Goal: Task Accomplishment & Management: Complete application form

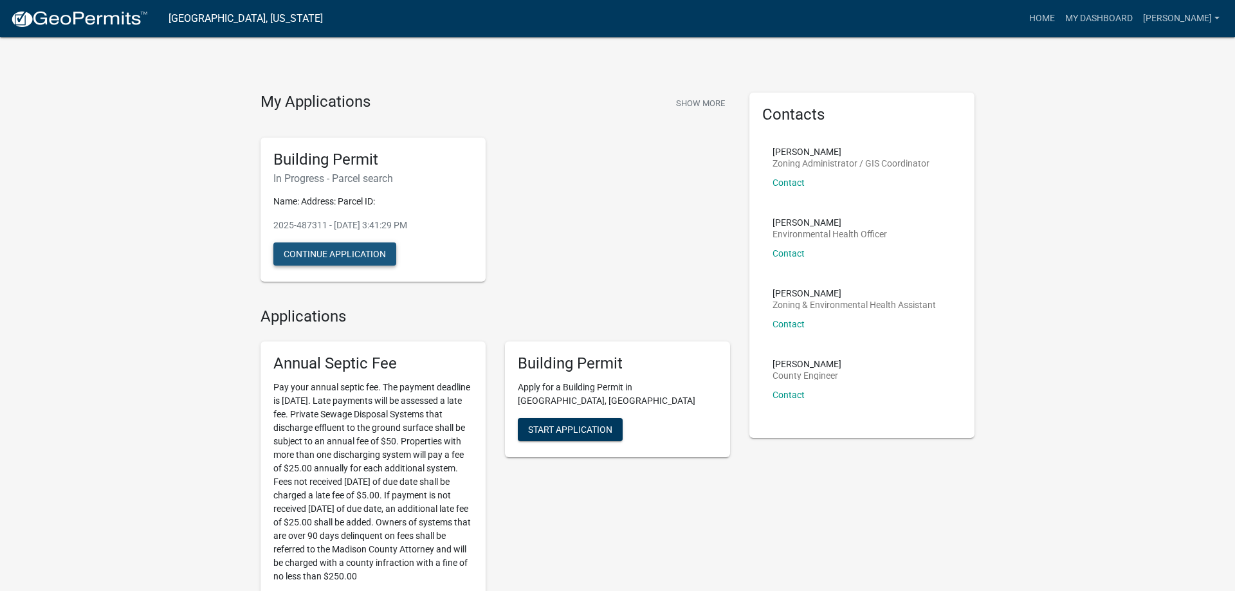
click at [352, 255] on button "Continue Application" at bounding box center [334, 254] width 123 height 23
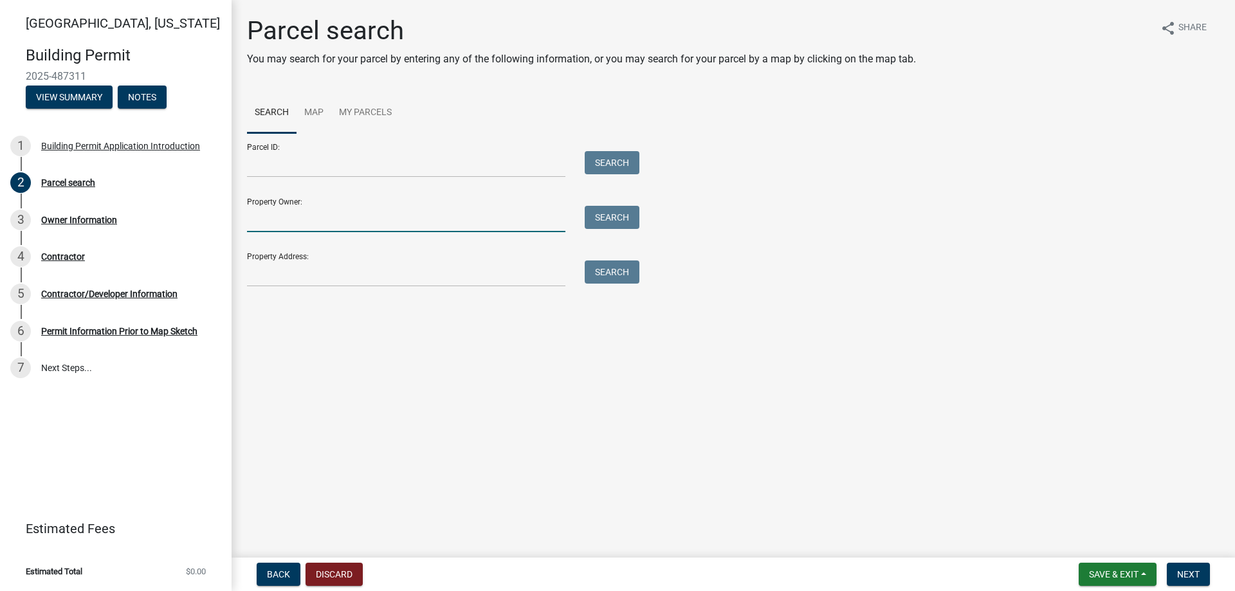
click at [277, 222] on input "Property Owner:" at bounding box center [406, 219] width 318 height 26
type input "Brain [PERSON_NAME]"
click at [625, 218] on button "Search" at bounding box center [612, 217] width 55 height 23
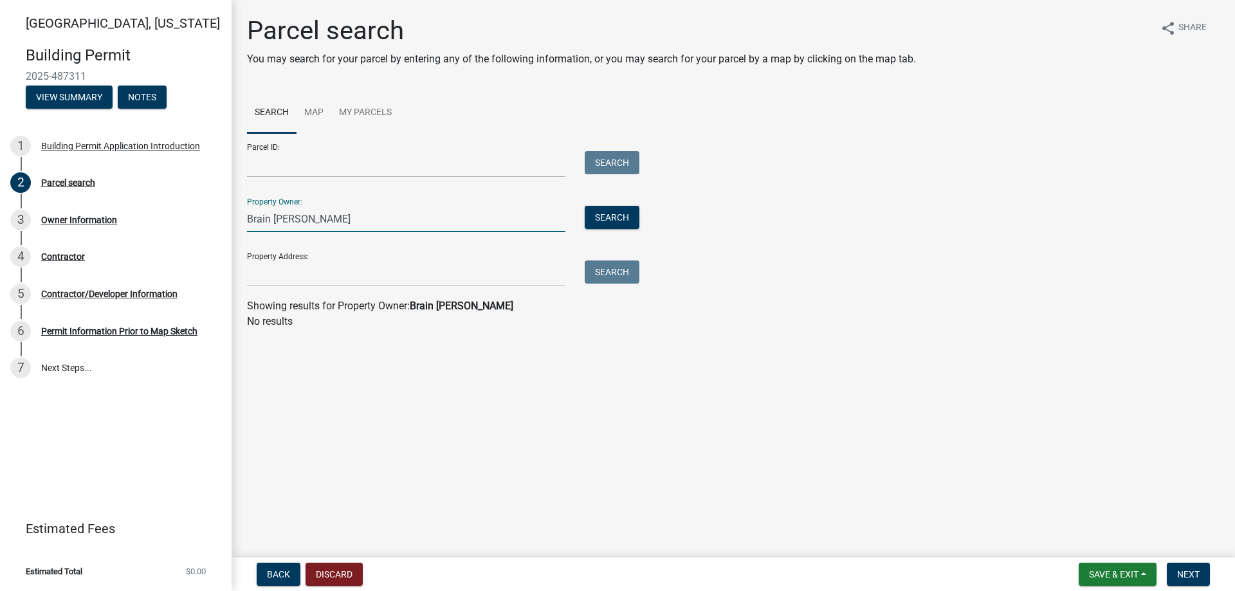
drag, startPoint x: 312, startPoint y: 216, endPoint x: 216, endPoint y: 212, distance: 95.9
click at [247, 212] on input "Brain [PERSON_NAME]" at bounding box center [406, 219] width 318 height 26
click at [267, 274] on input "Property Address:" at bounding box center [406, 274] width 318 height 26
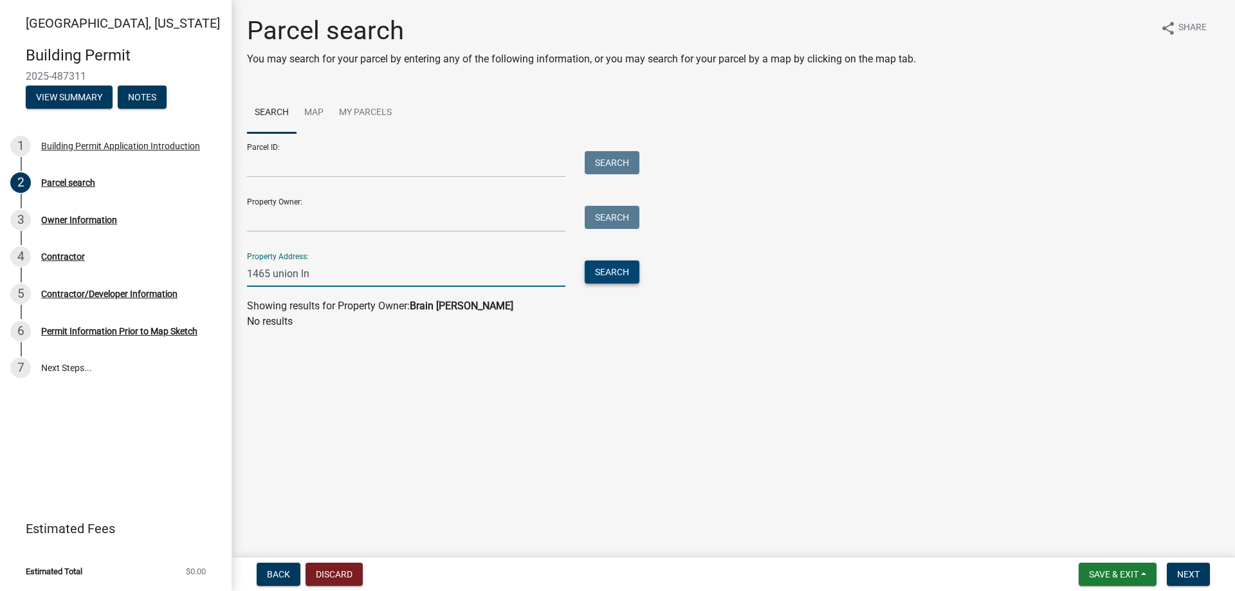
type input "1465 union ln"
click at [611, 266] on button "Search" at bounding box center [612, 272] width 55 height 23
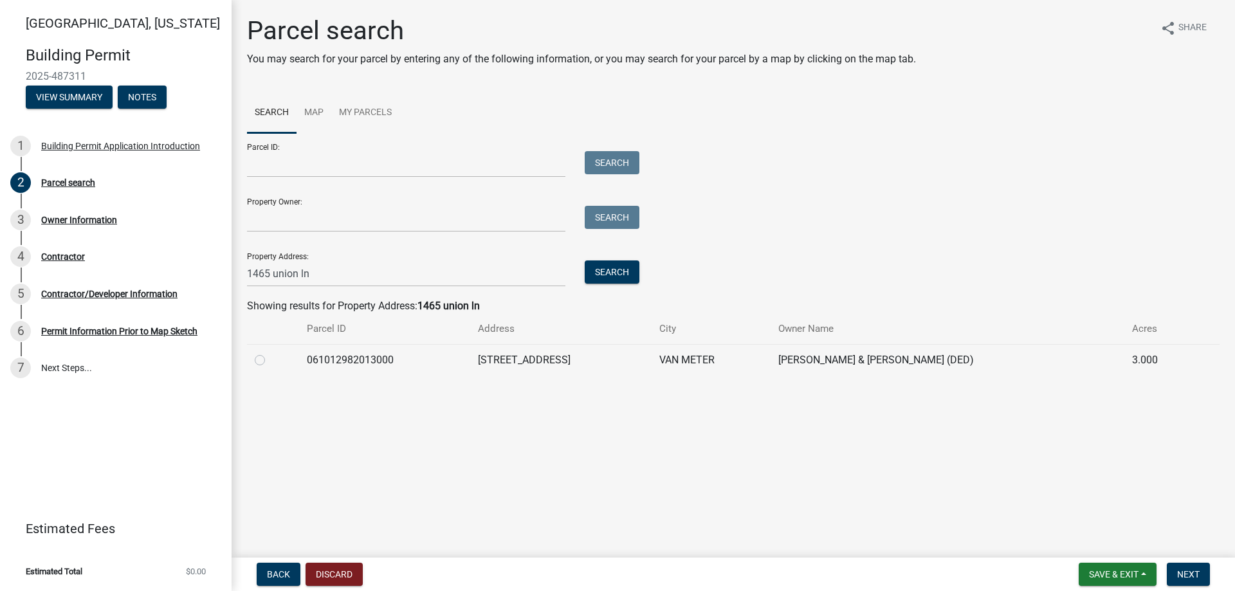
click at [270, 352] on label at bounding box center [270, 352] width 0 height 0
click at [270, 360] on input "radio" at bounding box center [274, 356] width 8 height 8
radio input "true"
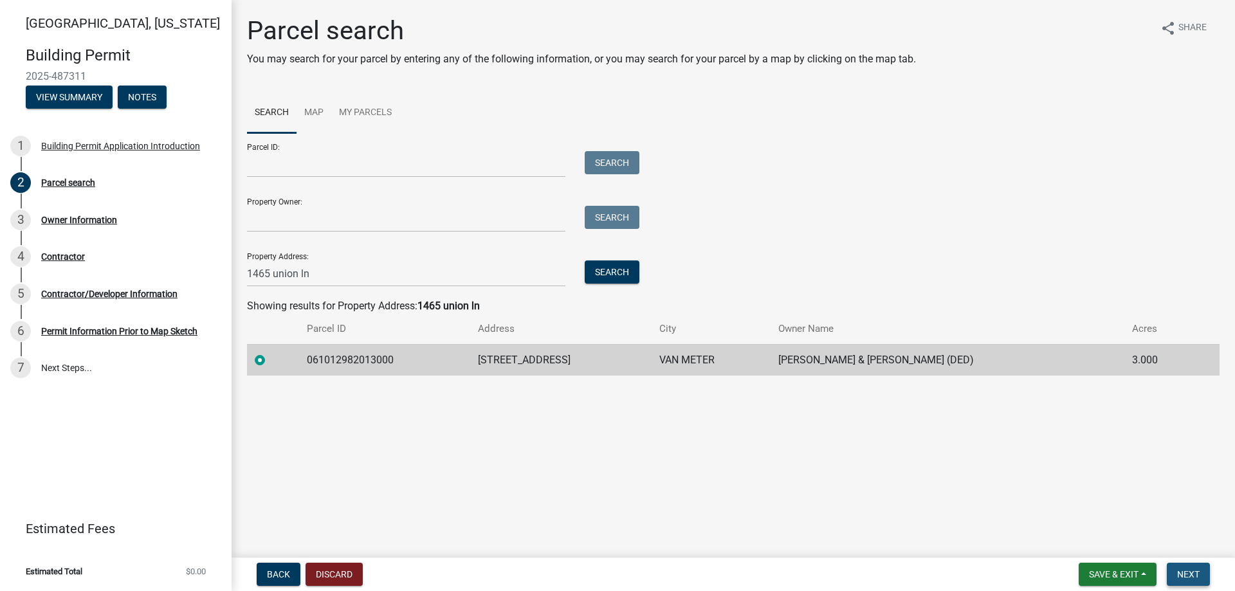
click at [1187, 576] on span "Next" at bounding box center [1188, 574] width 23 height 10
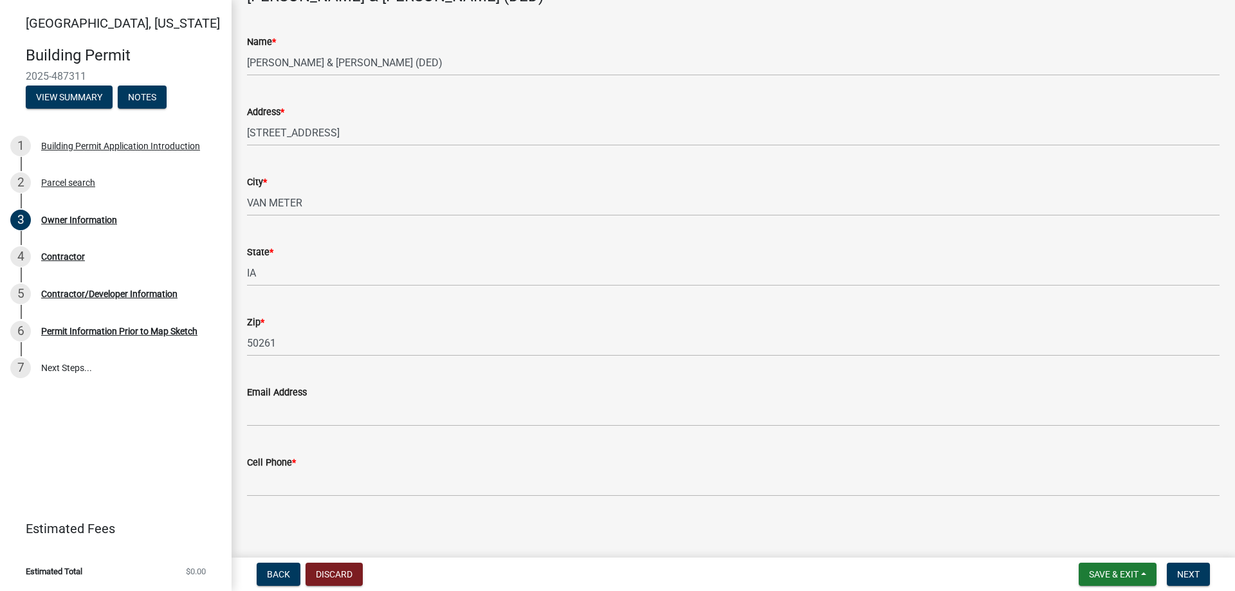
scroll to position [89, 0]
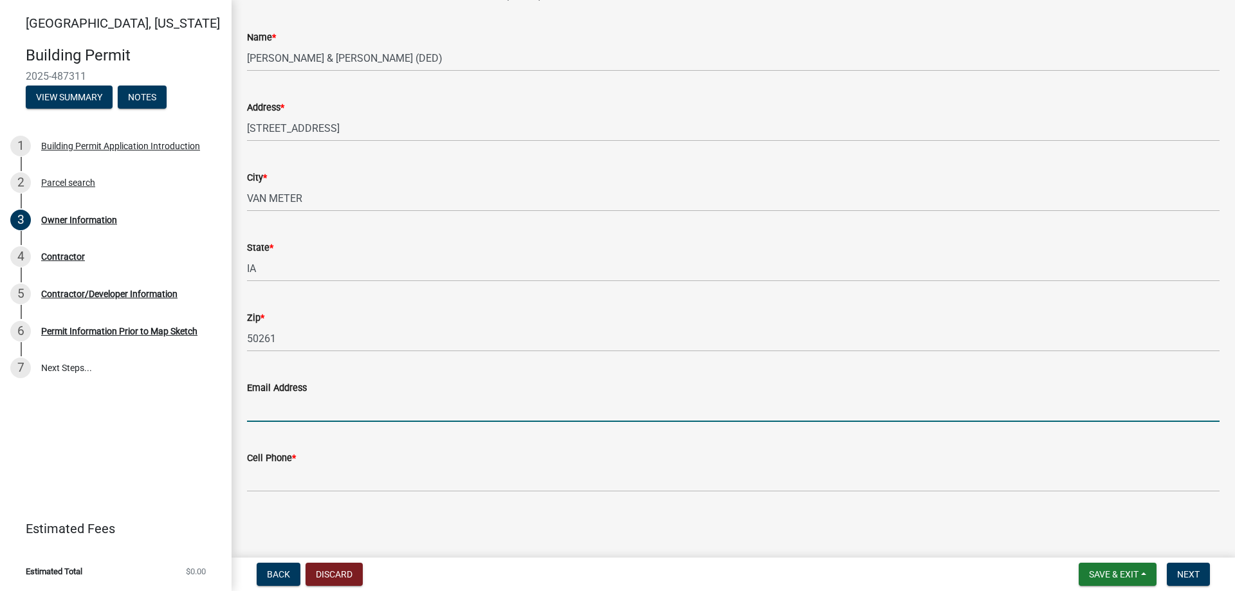
click at [266, 406] on input "Email Address" at bounding box center [733, 409] width 973 height 26
type input "[EMAIL_ADDRESS][DOMAIN_NAME]"
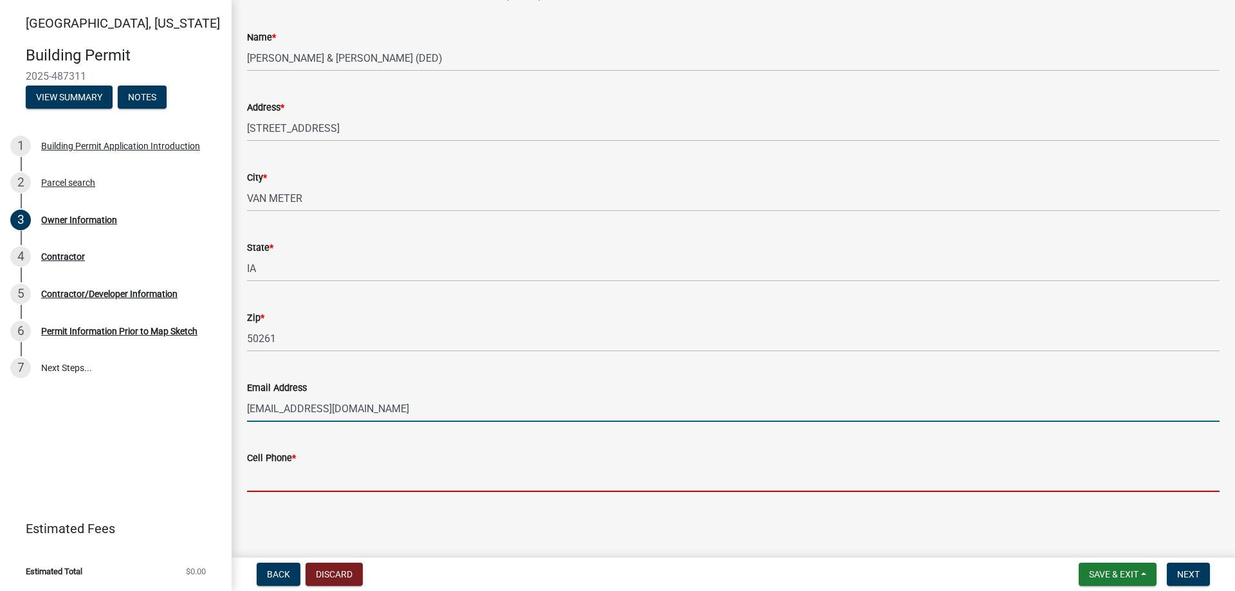
click at [273, 481] on input "Cell Phone *" at bounding box center [733, 479] width 973 height 26
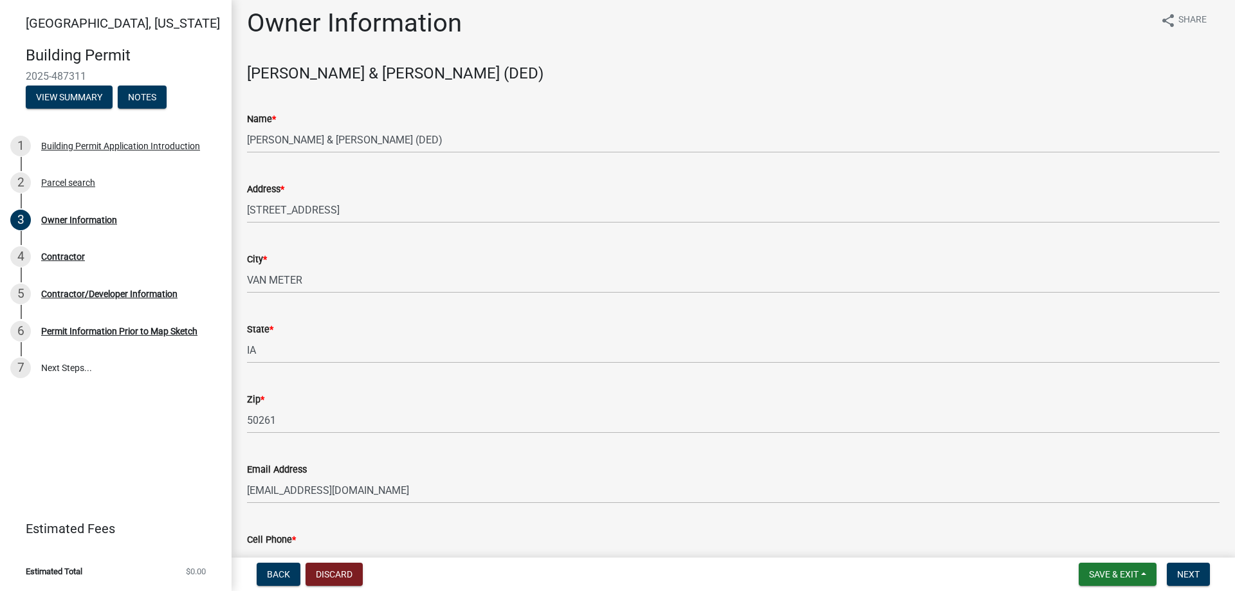
scroll to position [0, 0]
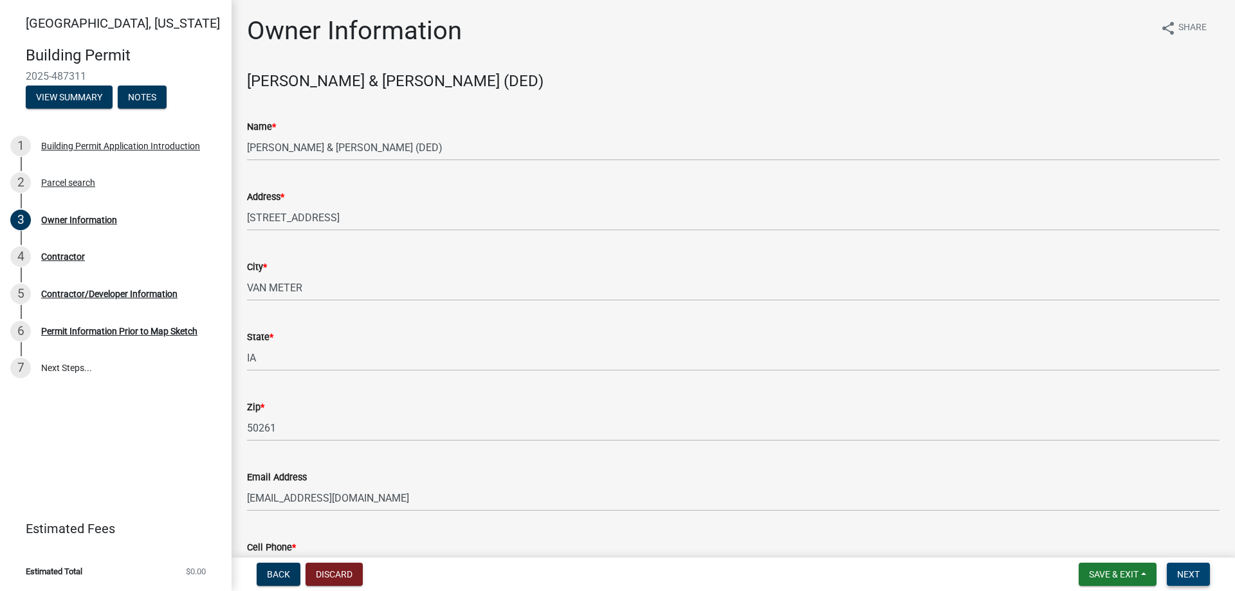
type input "[PHONE_NUMBER]"
click at [1198, 574] on span "Next" at bounding box center [1188, 574] width 23 height 10
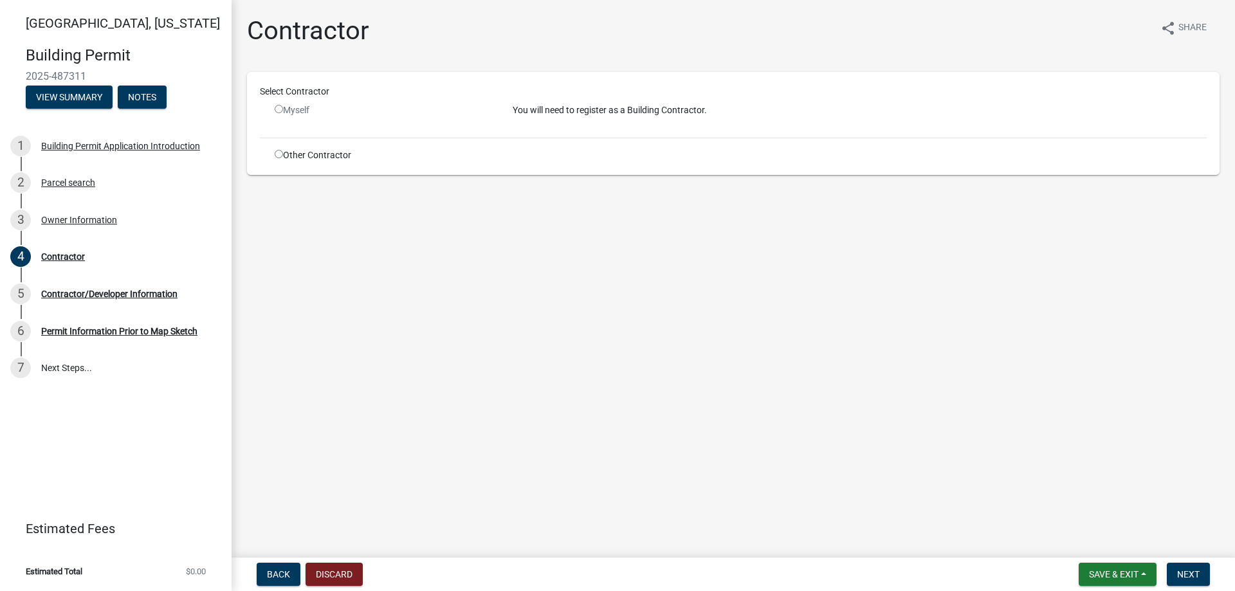
click at [280, 153] on input "radio" at bounding box center [279, 154] width 8 height 8
radio input "true"
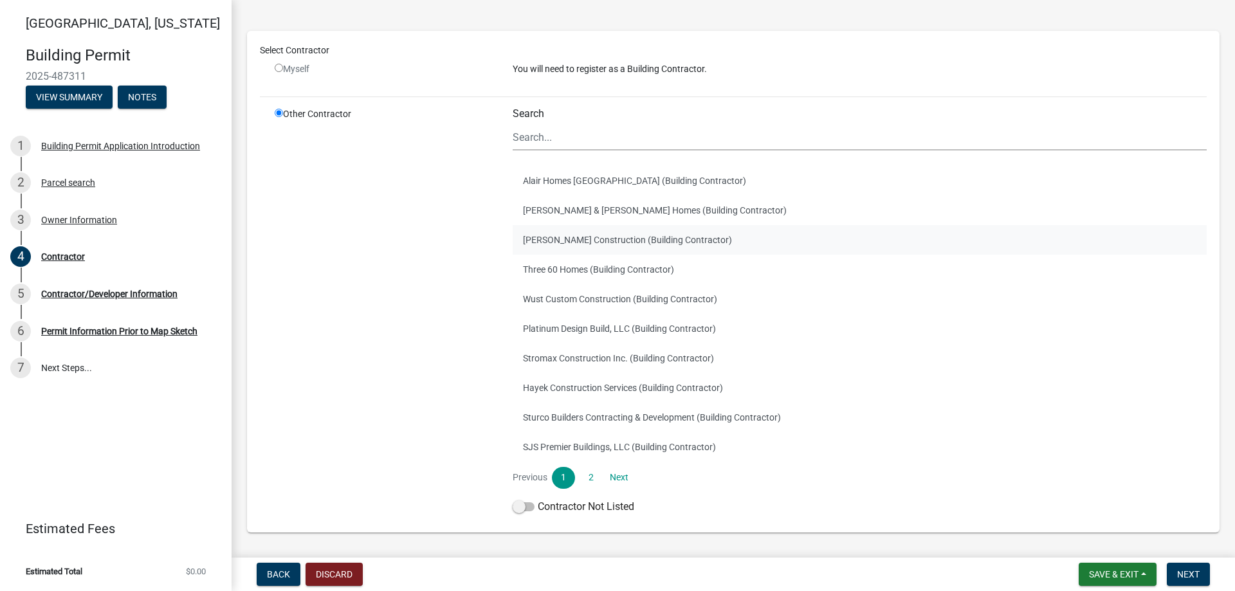
scroll to position [99, 0]
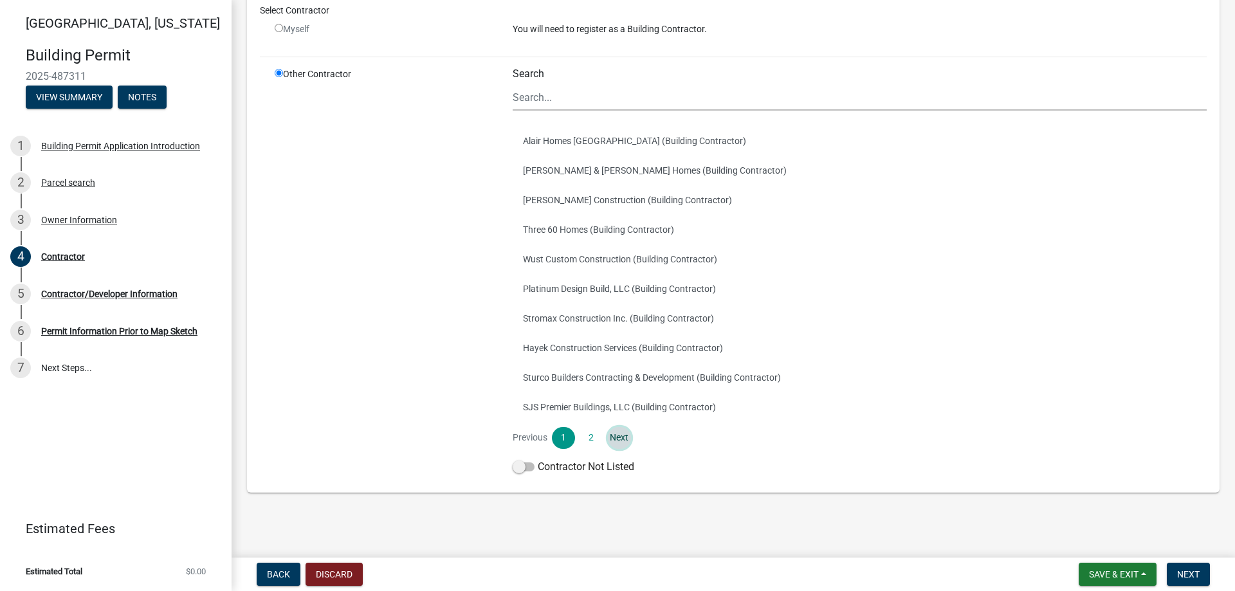
click at [621, 435] on link "Next" at bounding box center [619, 438] width 23 height 22
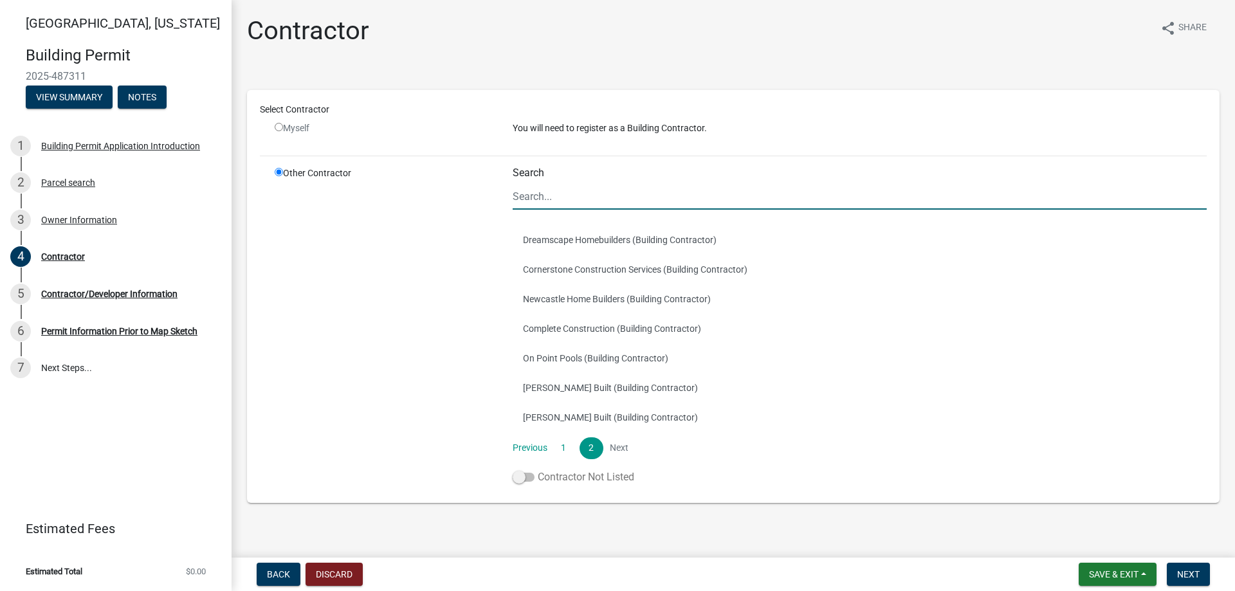
click at [519, 476] on span at bounding box center [524, 477] width 22 height 9
click at [538, 470] on input "Contractor Not Listed" at bounding box center [538, 470] width 0 height 0
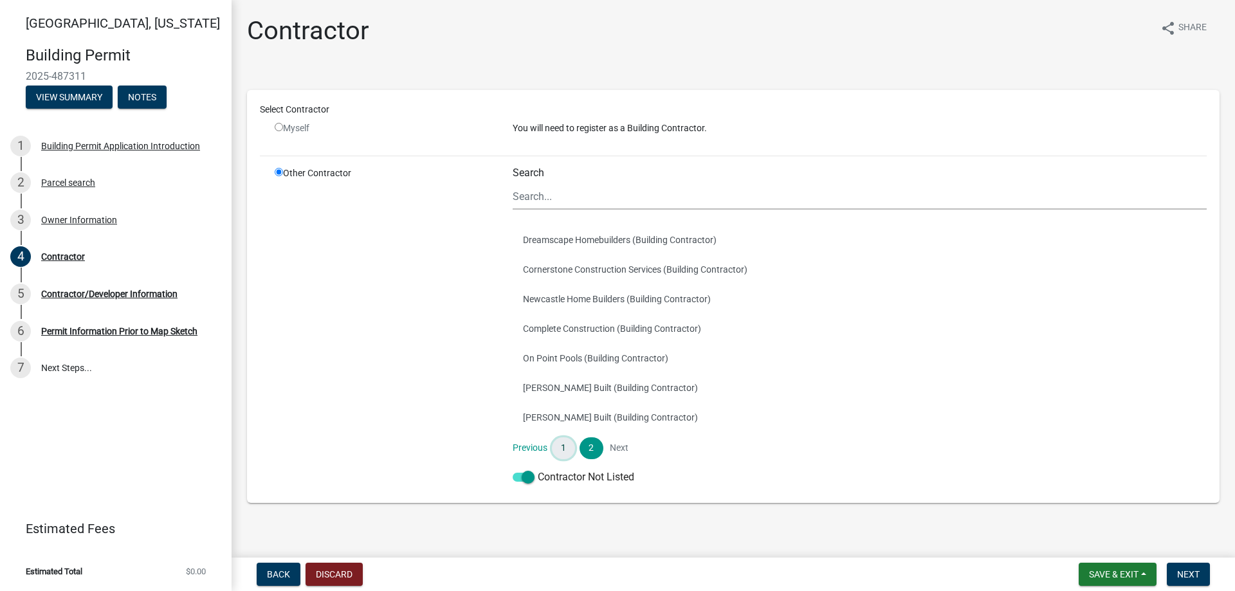
click at [562, 456] on link "1" at bounding box center [563, 448] width 23 height 22
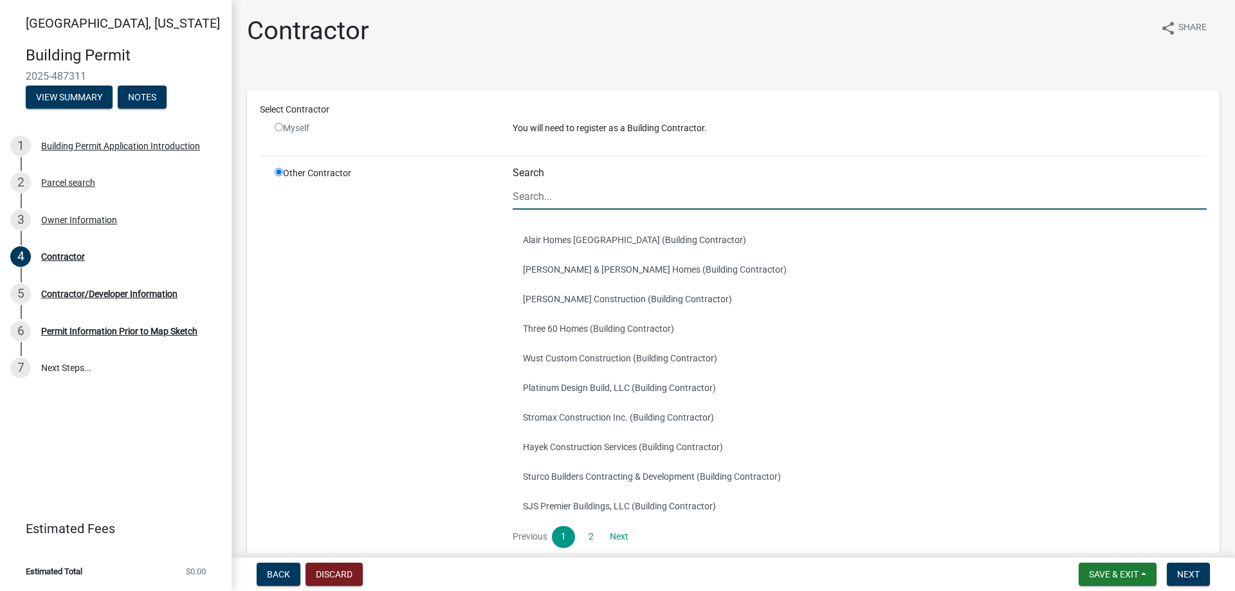
click at [526, 197] on input "Search" at bounding box center [860, 196] width 694 height 26
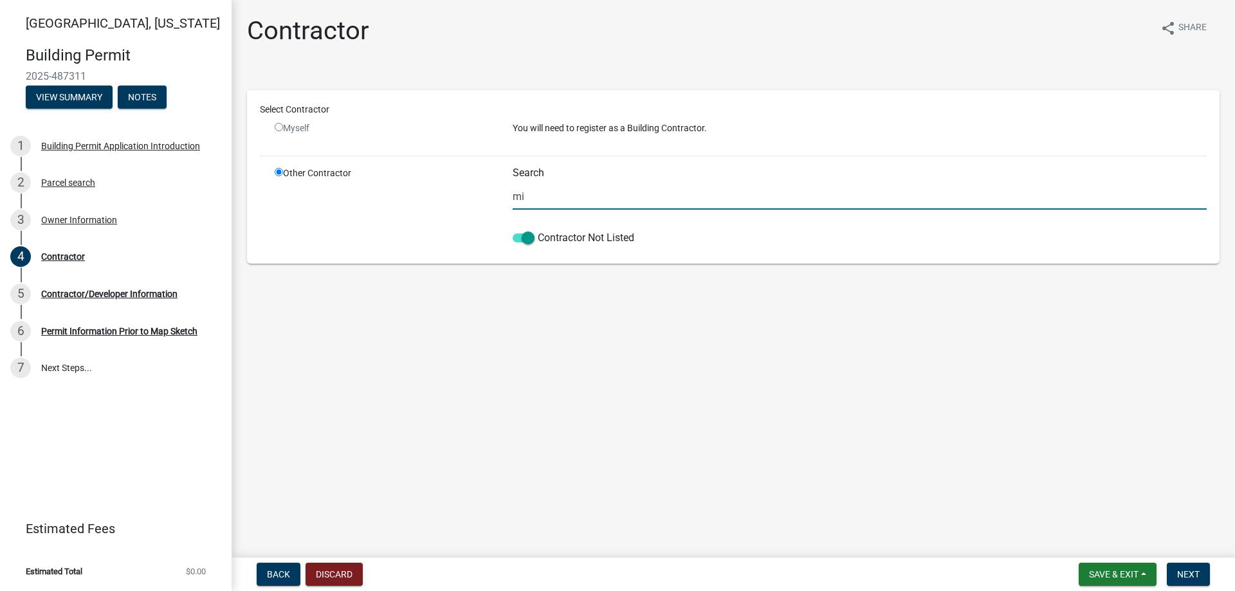
type input "m"
type input "Midwest Construction"
click at [695, 313] on main "Contractor share Share Select Contractor Myself You will need to register as a …" at bounding box center [733, 276] width 1003 height 553
click at [1189, 575] on span "Next" at bounding box center [1188, 574] width 23 height 10
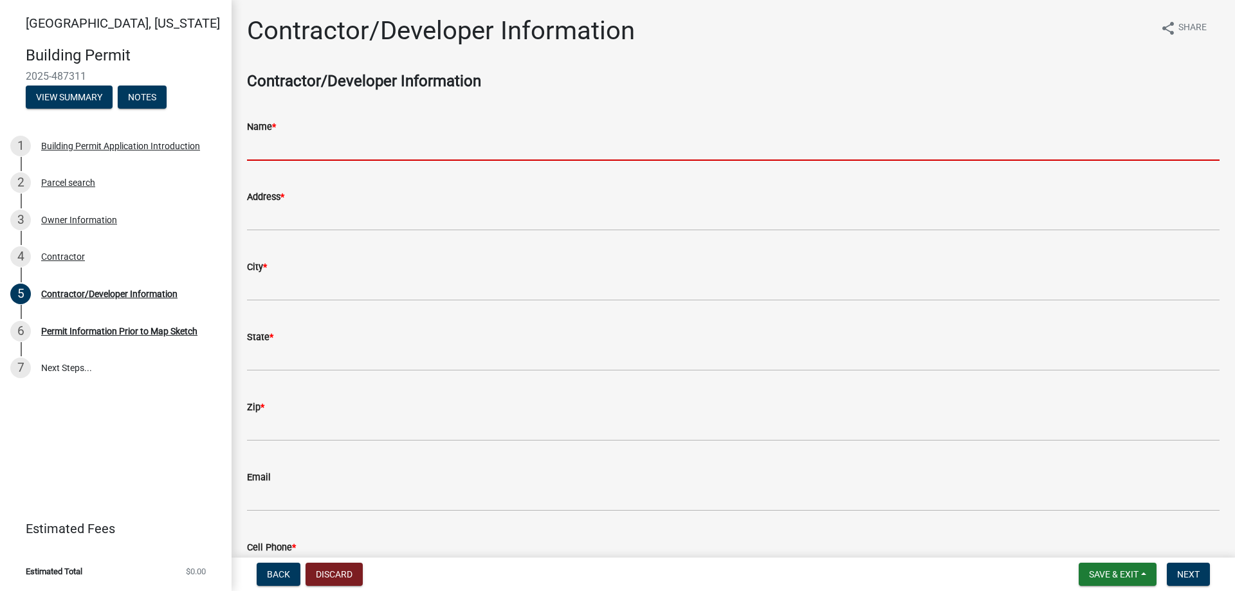
click at [313, 135] on input "Name *" at bounding box center [733, 147] width 973 height 26
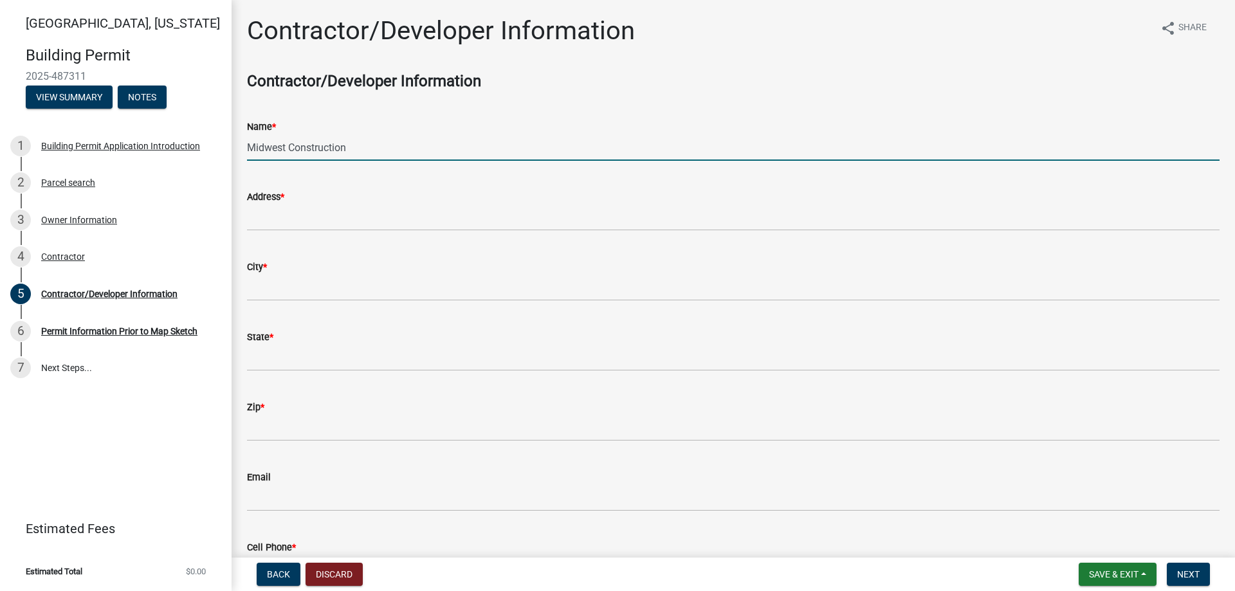
type input "Midwest Construction"
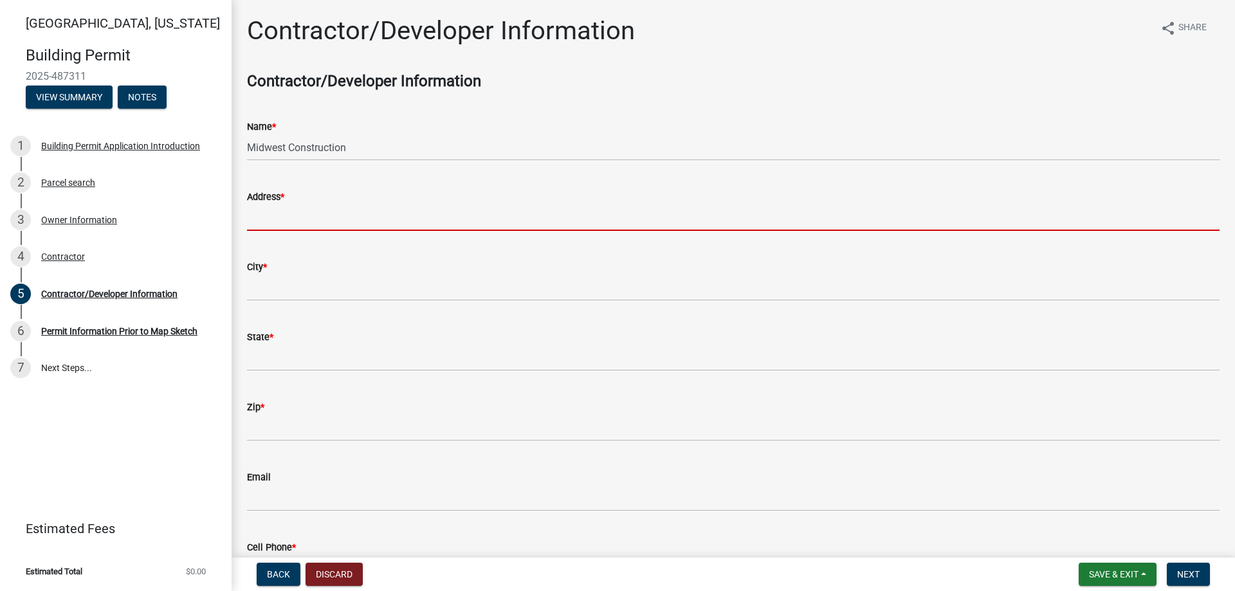
click at [303, 212] on input "Address *" at bounding box center [733, 218] width 973 height 26
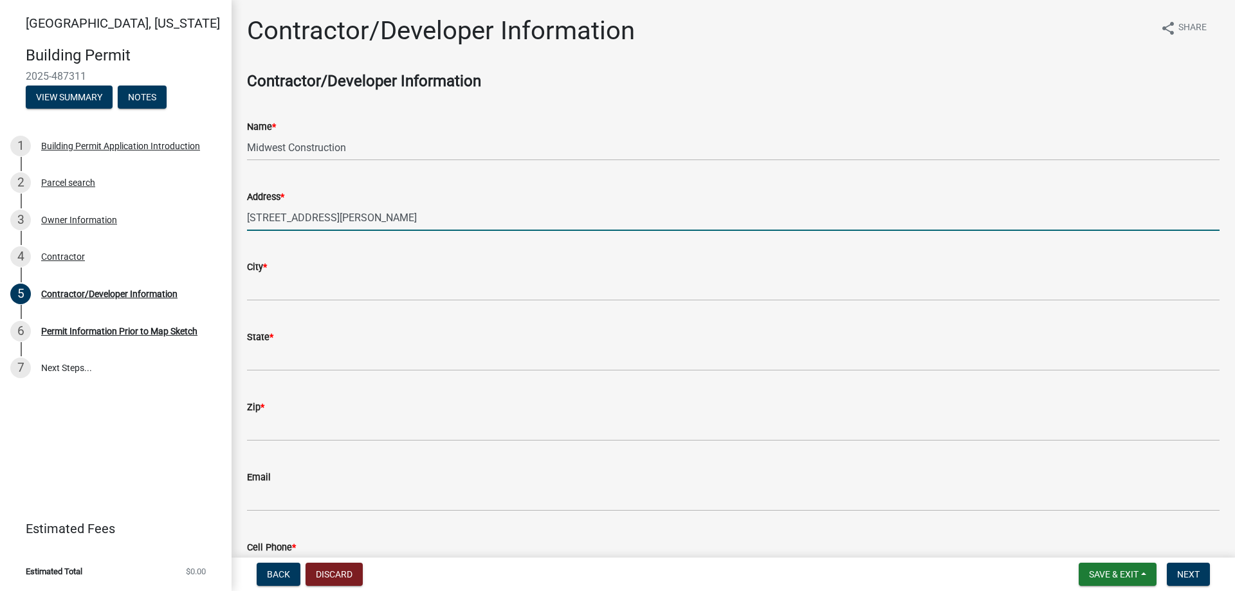
type input "[STREET_ADDRESS][PERSON_NAME]"
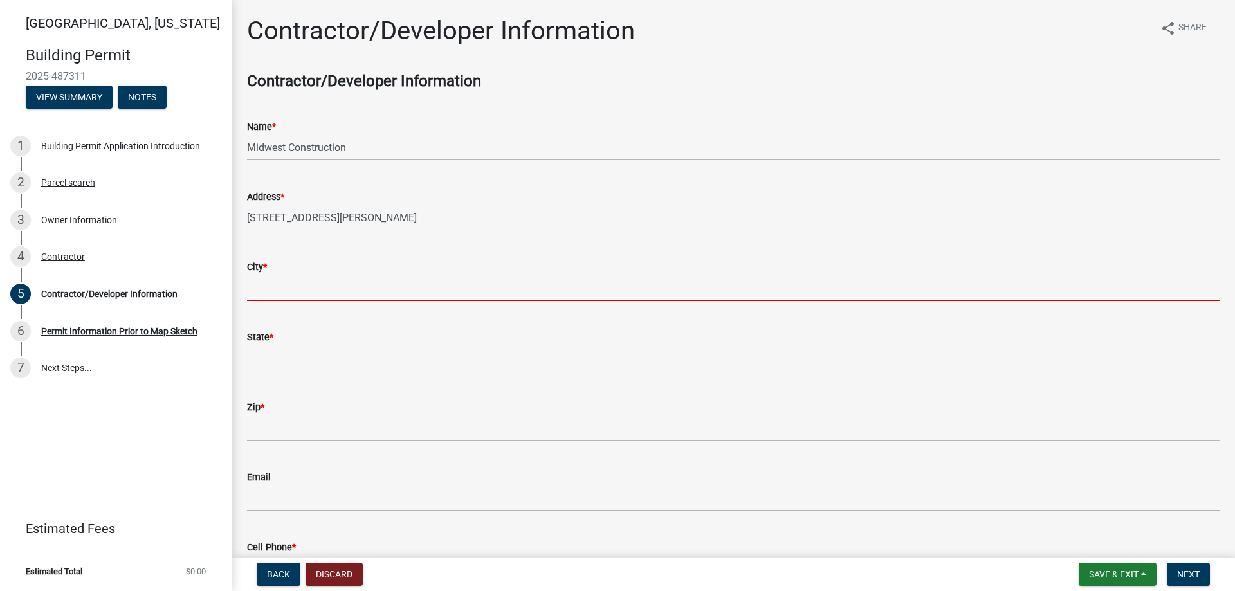
click at [273, 285] on input "City *" at bounding box center [733, 288] width 973 height 26
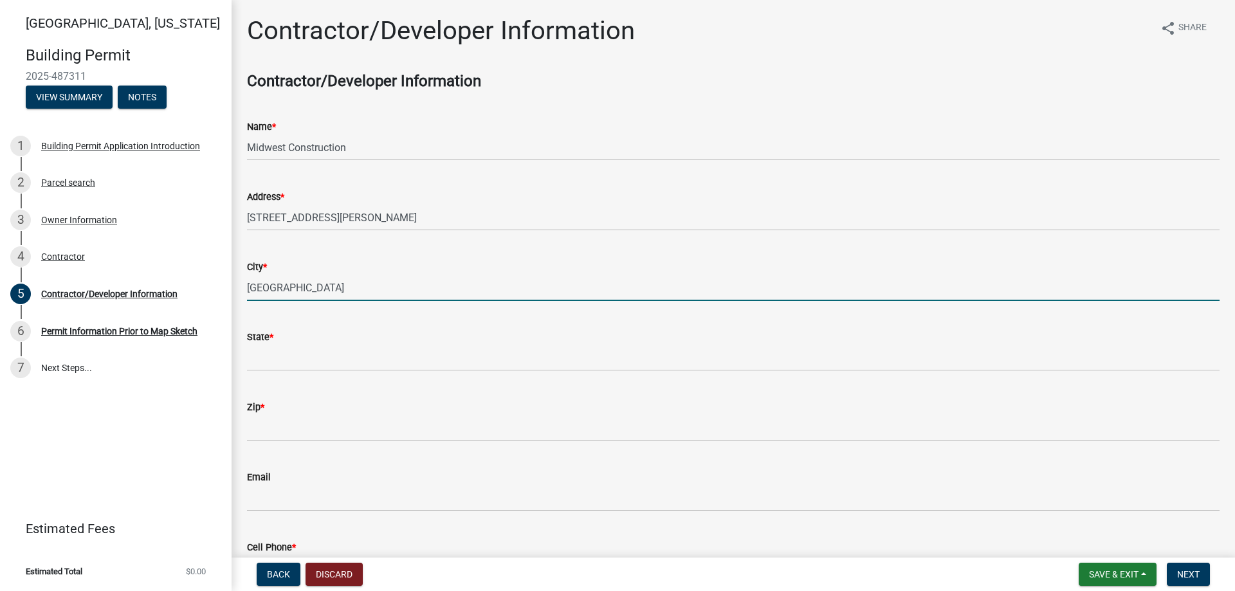
type input "[GEOGRAPHIC_DATA]"
click at [301, 262] on div "City *" at bounding box center [733, 266] width 973 height 15
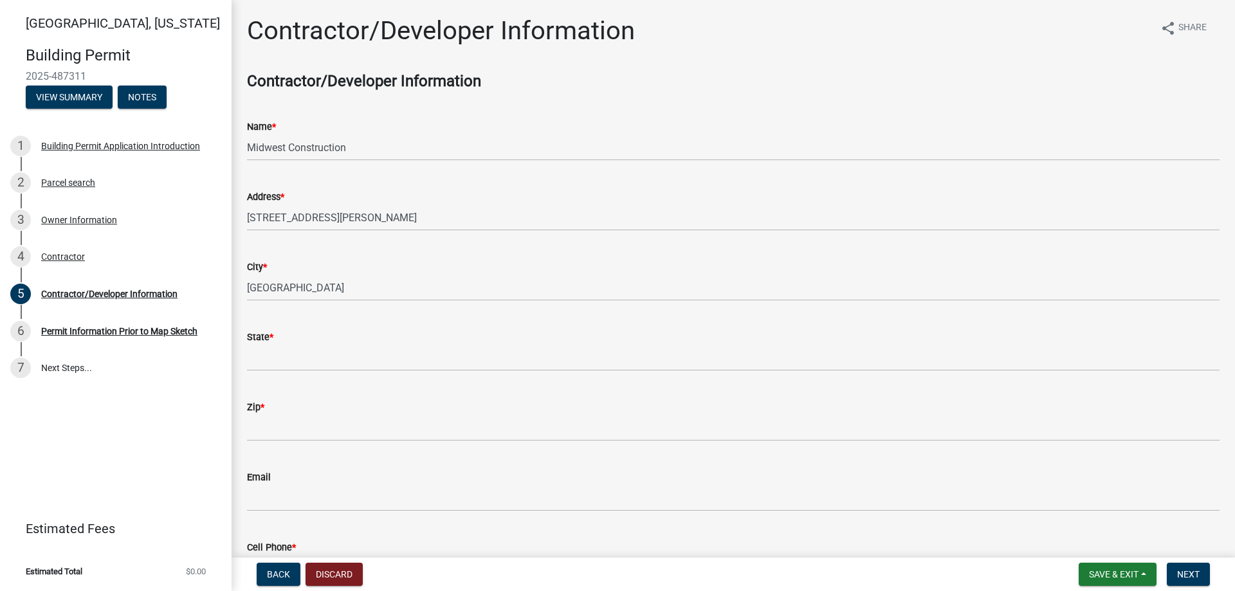
click at [298, 344] on div "State *" at bounding box center [733, 336] width 973 height 15
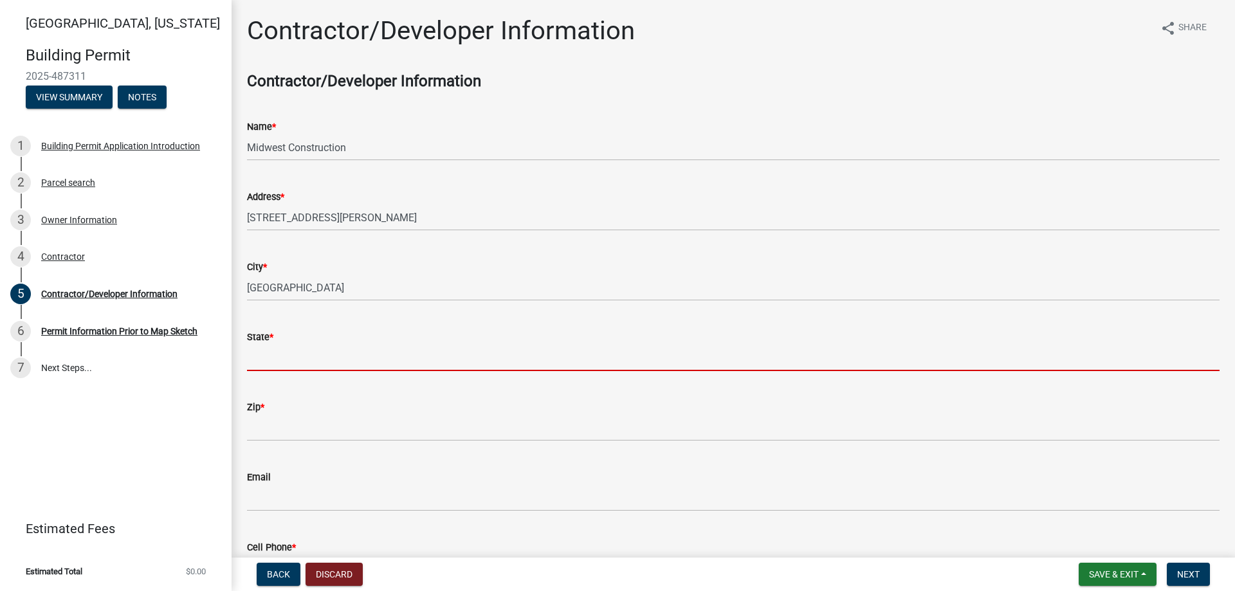
click at [254, 363] on input "State *" at bounding box center [733, 358] width 973 height 26
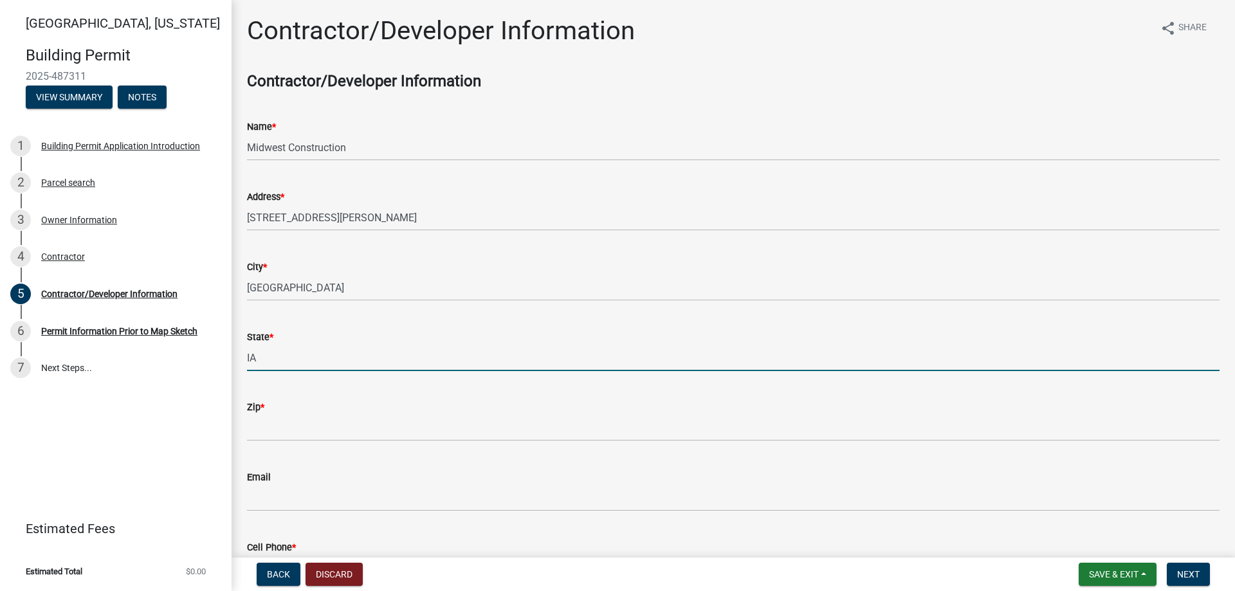
type input "IA"
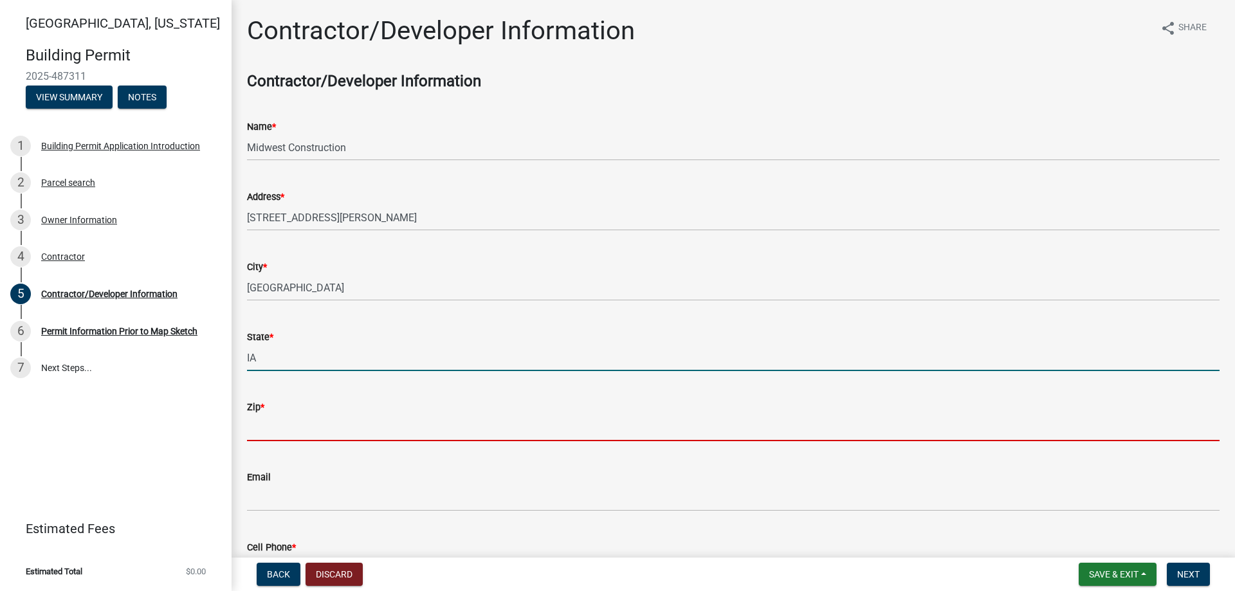
click at [313, 422] on input "Zip *" at bounding box center [733, 428] width 973 height 26
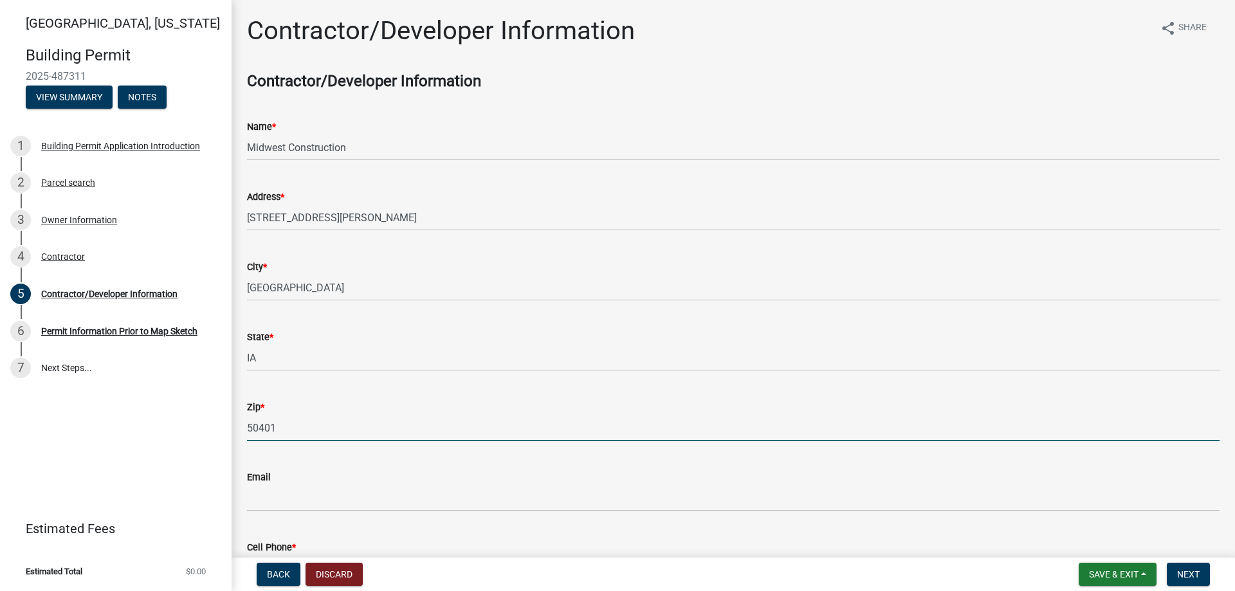
type input "50401"
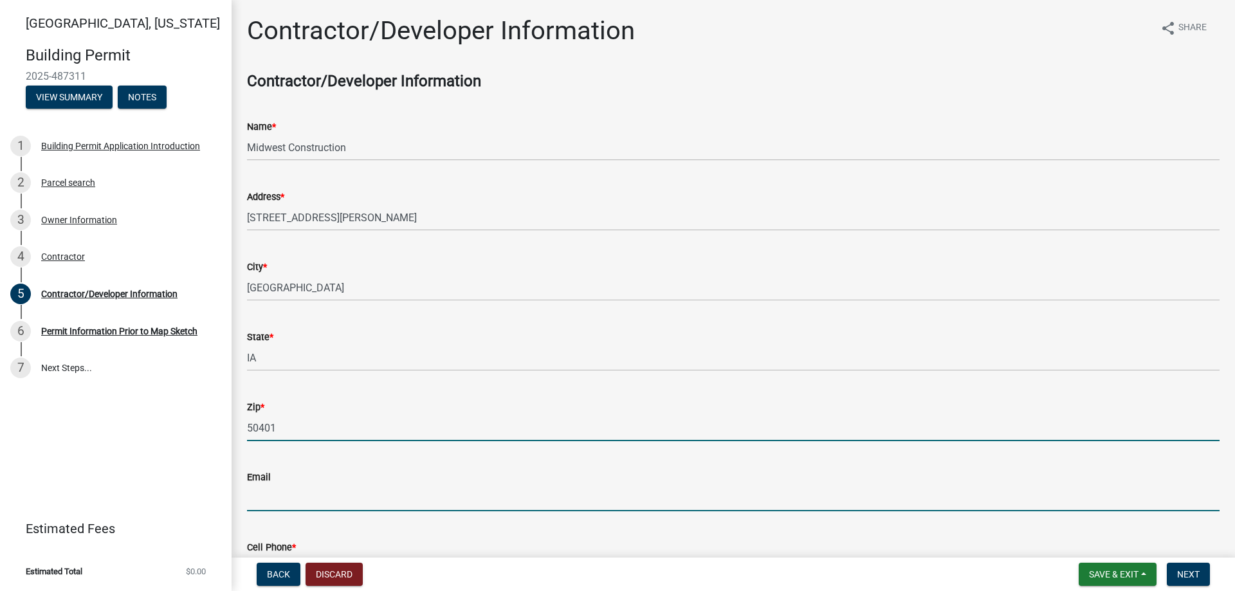
click at [277, 504] on input "Email" at bounding box center [733, 498] width 973 height 26
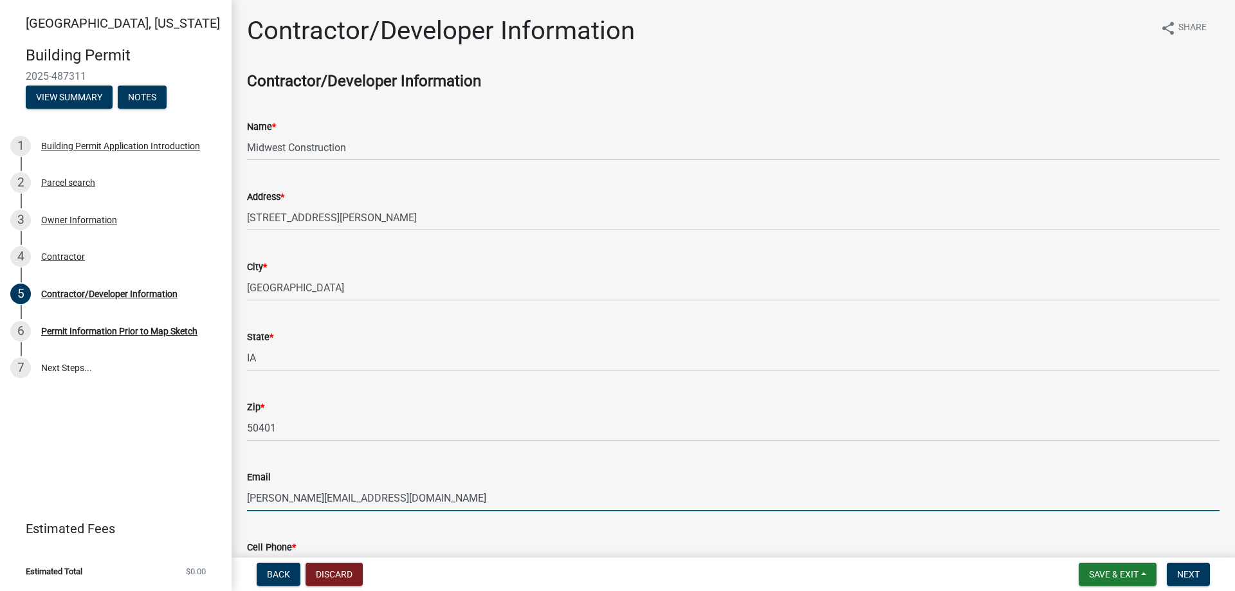
type input "[PERSON_NAME][EMAIL_ADDRESS][DOMAIN_NAME]"
click at [365, 513] on wm-data-entity-input "Email [PERSON_NAME][EMAIL_ADDRESS][DOMAIN_NAME]" at bounding box center [733, 487] width 973 height 70
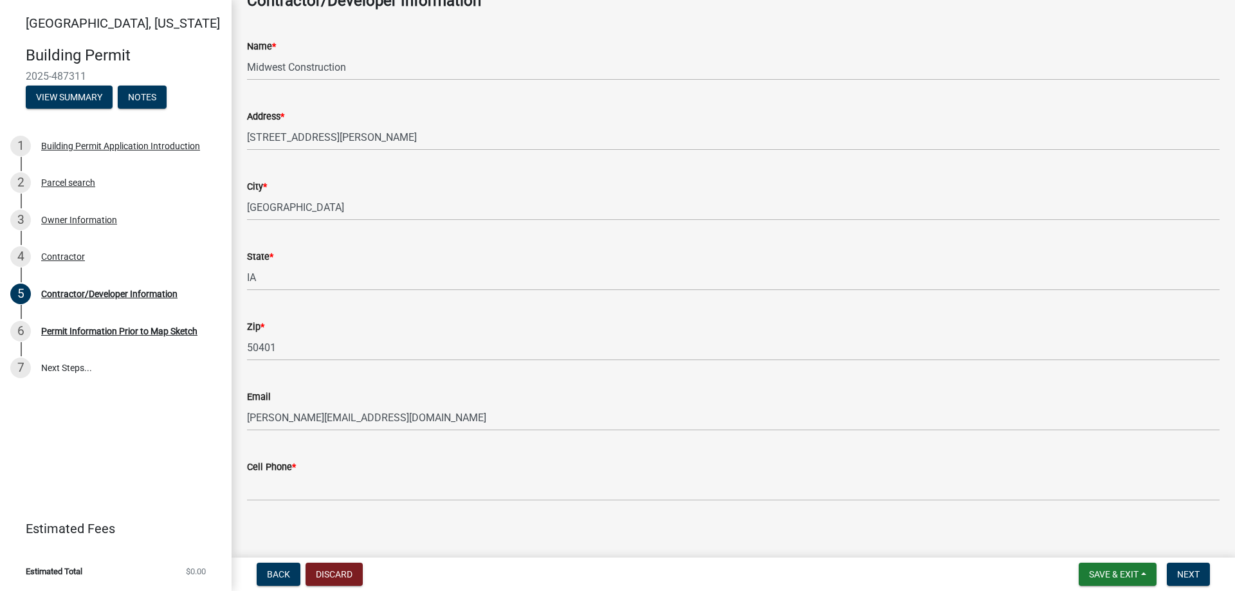
scroll to position [89, 0]
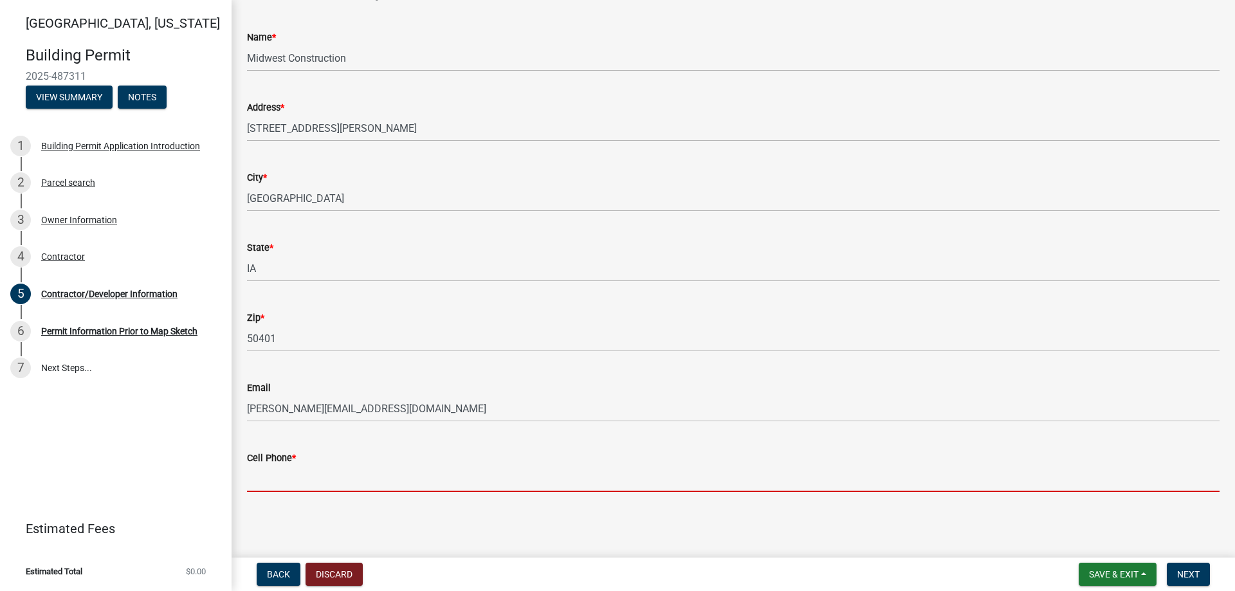
click at [304, 472] on input "Cell Phone *" at bounding box center [733, 479] width 973 height 26
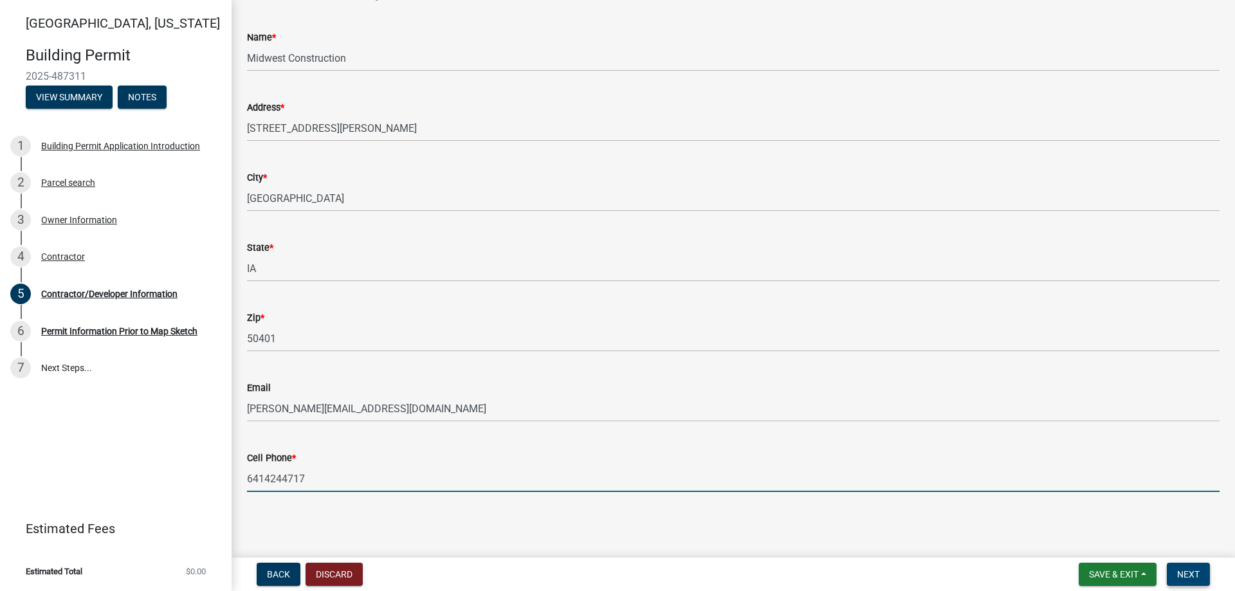
type input "6414244717"
click at [1200, 577] on button "Next" at bounding box center [1188, 574] width 43 height 23
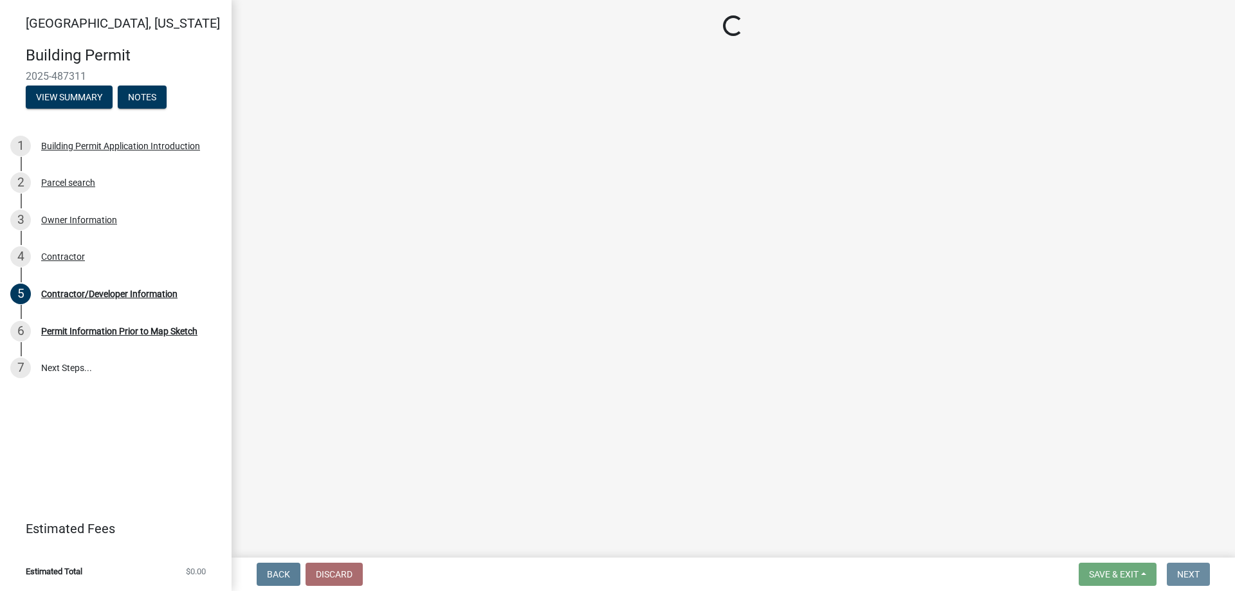
scroll to position [0, 0]
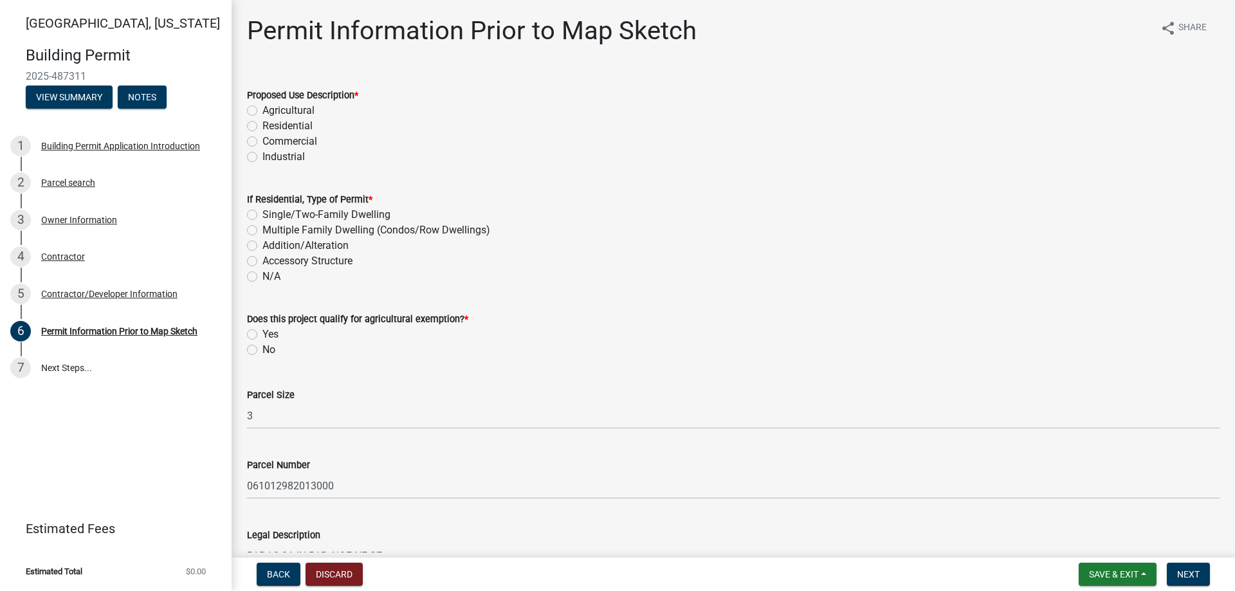
click at [262, 123] on label "Residential" at bounding box center [287, 125] width 50 height 15
click at [262, 123] on input "Residential" at bounding box center [266, 122] width 8 height 8
radio input "true"
click at [262, 214] on label "Single/Two-Family Dwelling" at bounding box center [326, 214] width 128 height 15
click at [262, 214] on input "Single/Two-Family Dwelling" at bounding box center [266, 211] width 8 height 8
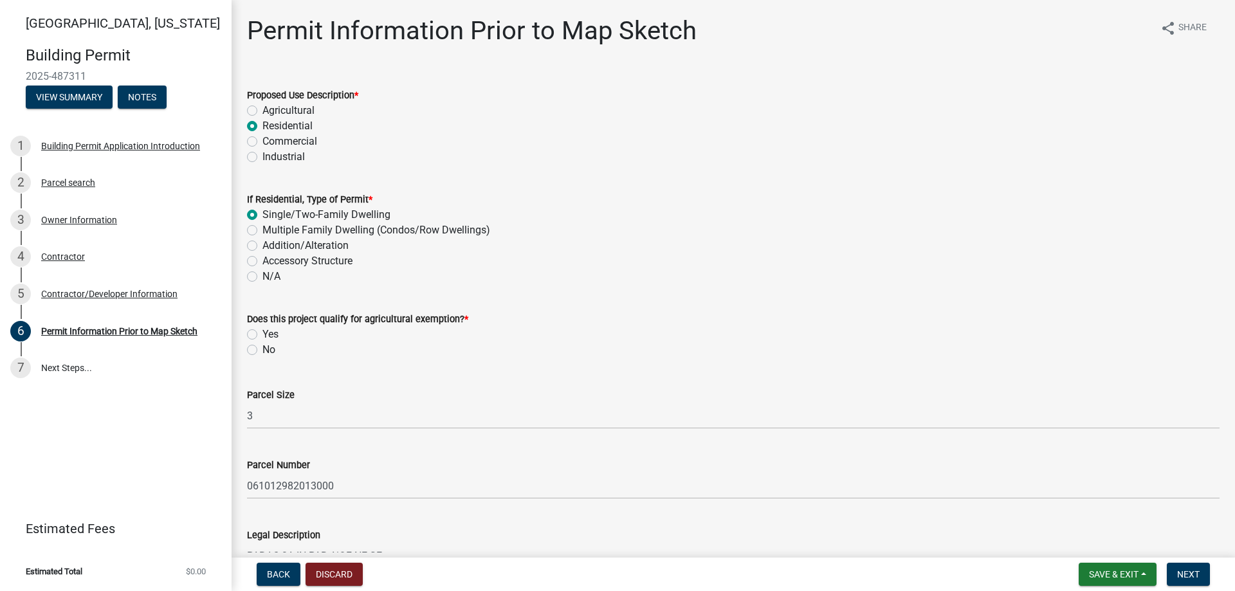
radio input "true"
click at [262, 350] on label "No" at bounding box center [268, 349] width 13 height 15
click at [262, 350] on input "No" at bounding box center [266, 346] width 8 height 8
radio input "true"
click at [262, 245] on label "Addition/Alteration" at bounding box center [305, 245] width 86 height 15
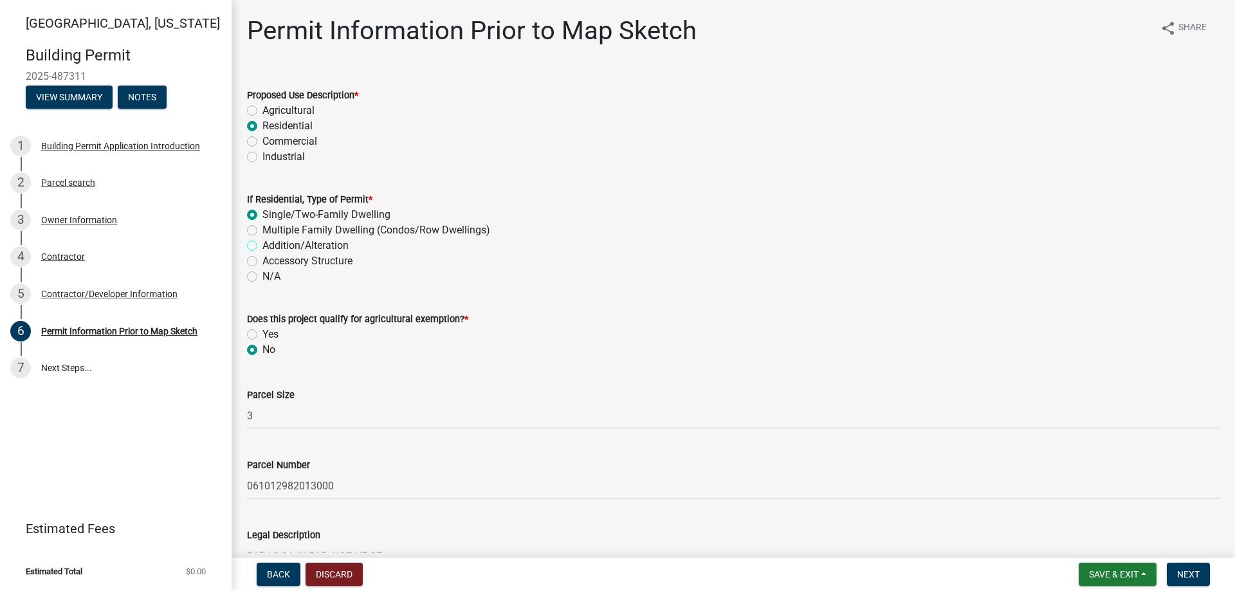
click at [262, 245] on input "Addition/Alteration" at bounding box center [266, 242] width 8 height 8
radio input "true"
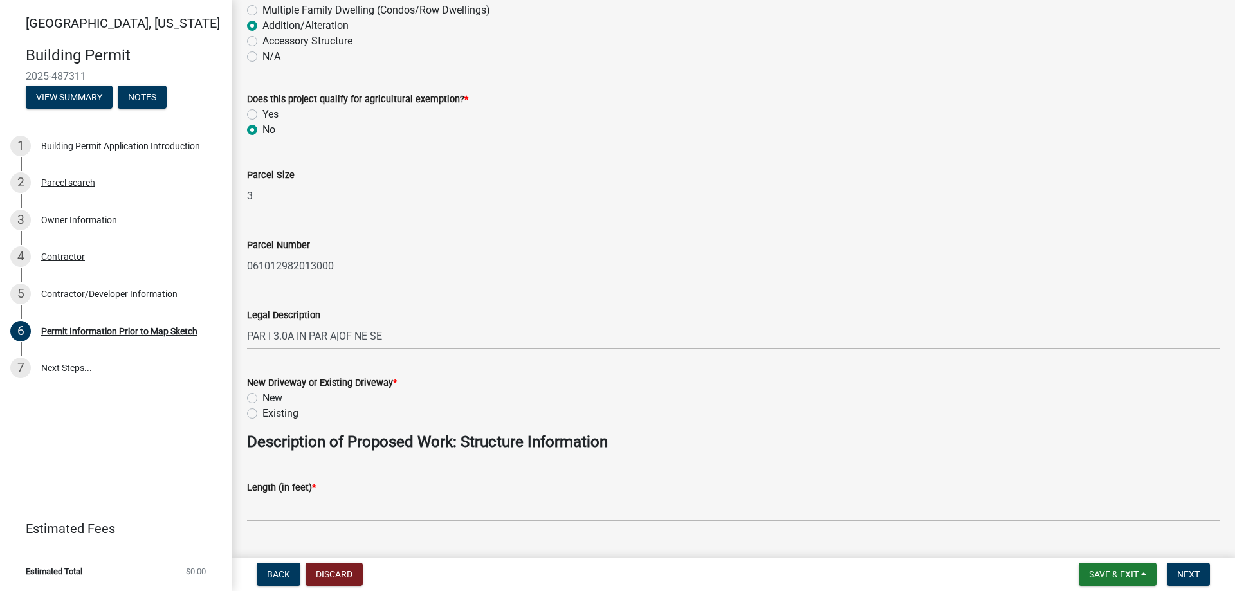
scroll to position [293, 0]
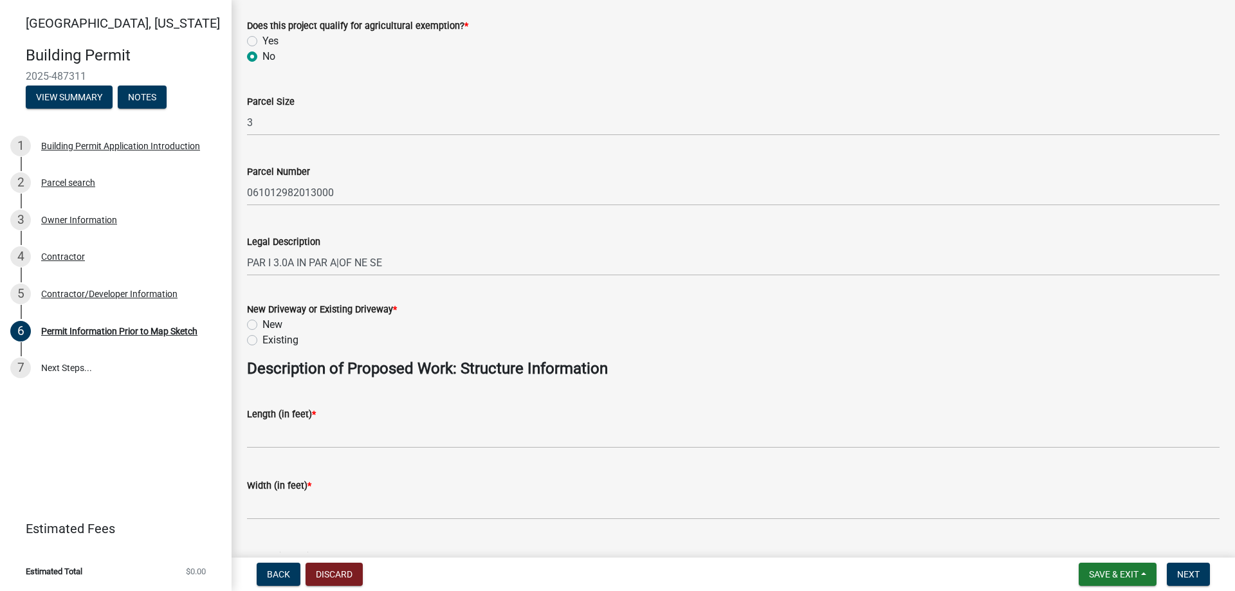
click at [262, 340] on label "Existing" at bounding box center [280, 340] width 36 height 15
click at [262, 340] on input "Existing" at bounding box center [266, 337] width 8 height 8
radio input "true"
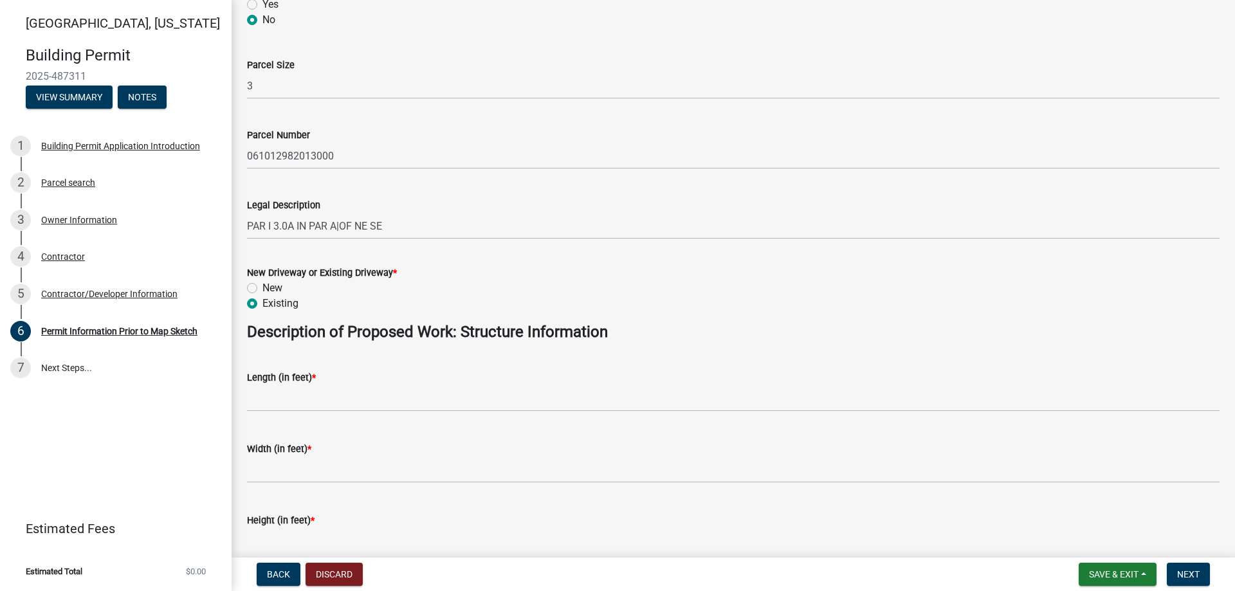
scroll to position [367, 0]
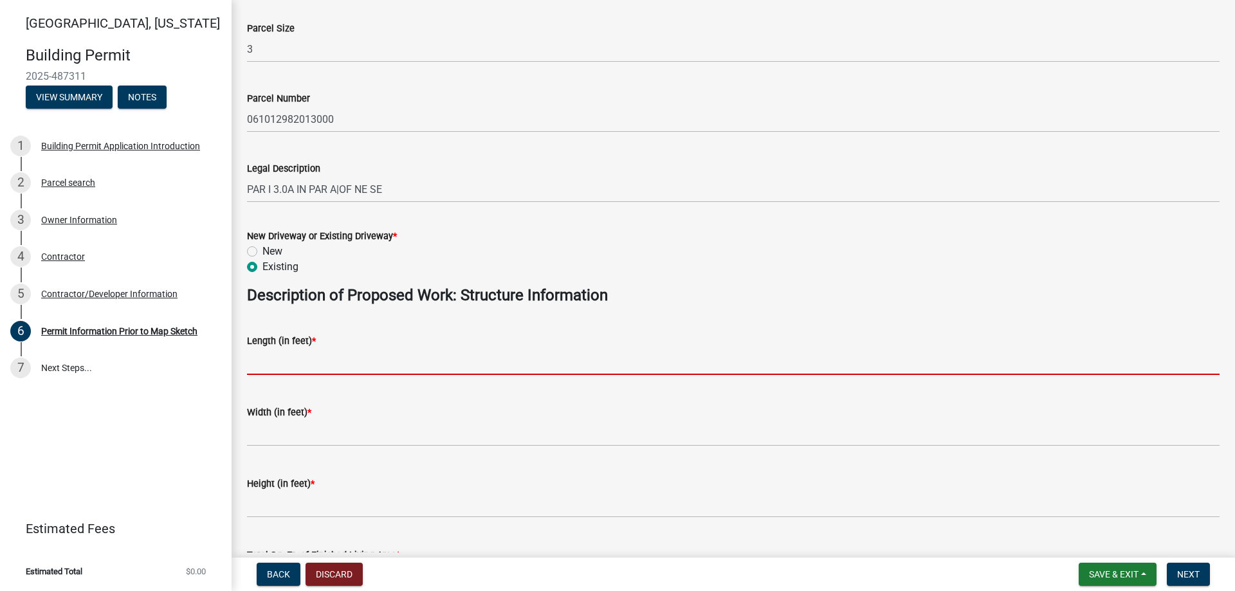
click at [271, 364] on input "text" at bounding box center [733, 362] width 973 height 26
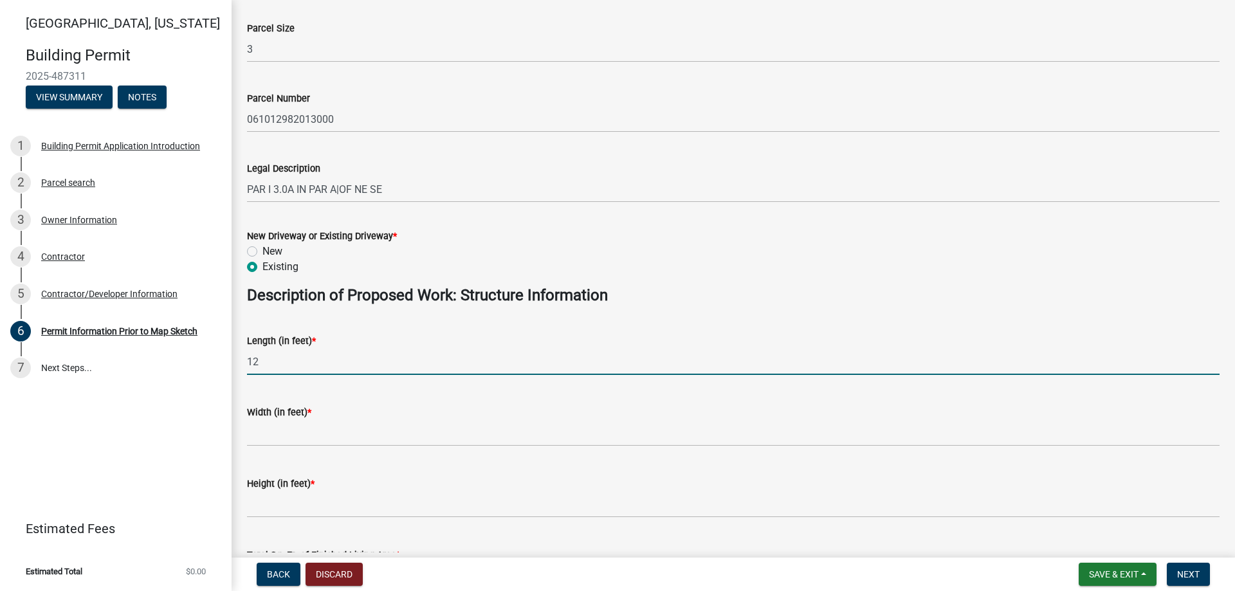
type input "12"
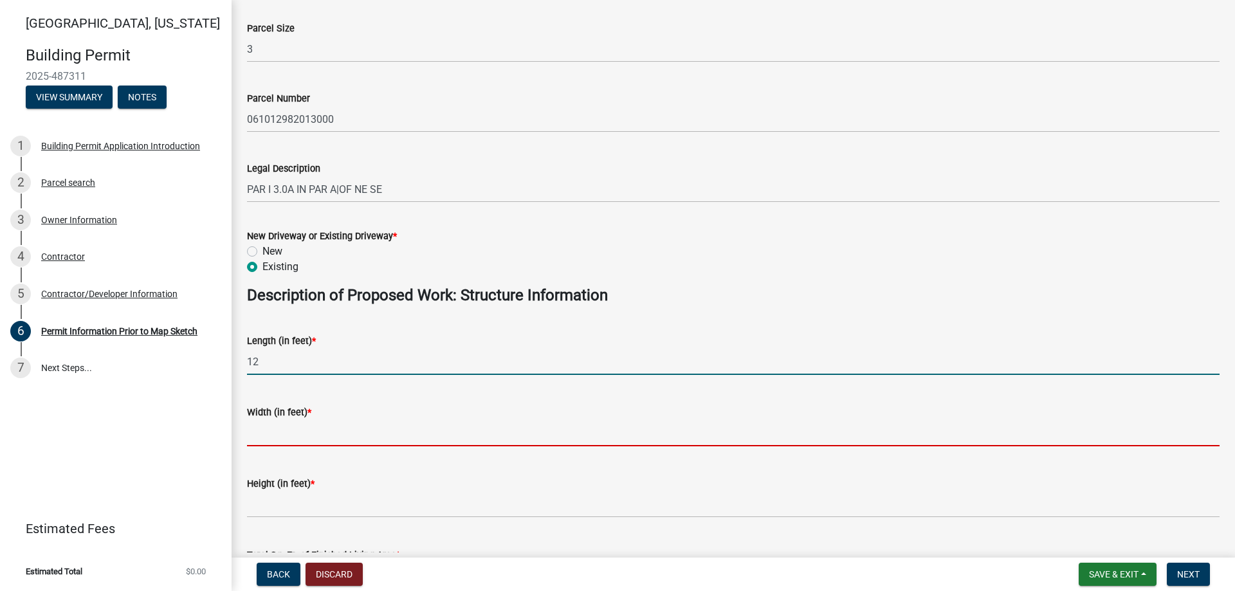
click at [275, 430] on input "text" at bounding box center [733, 433] width 973 height 26
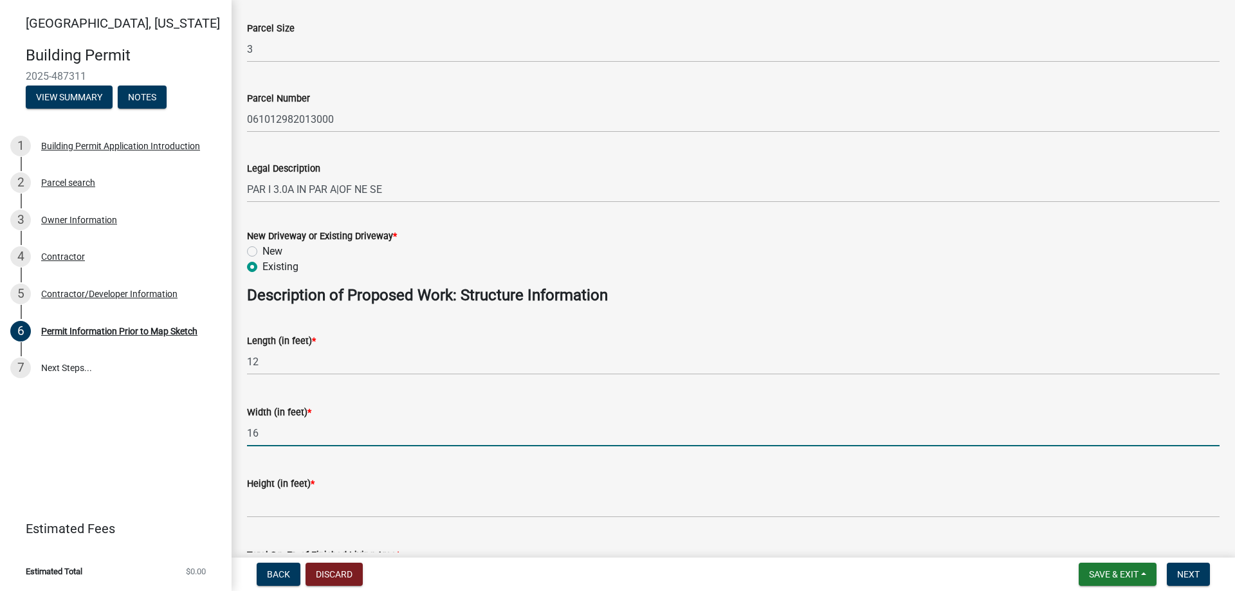
type input "16"
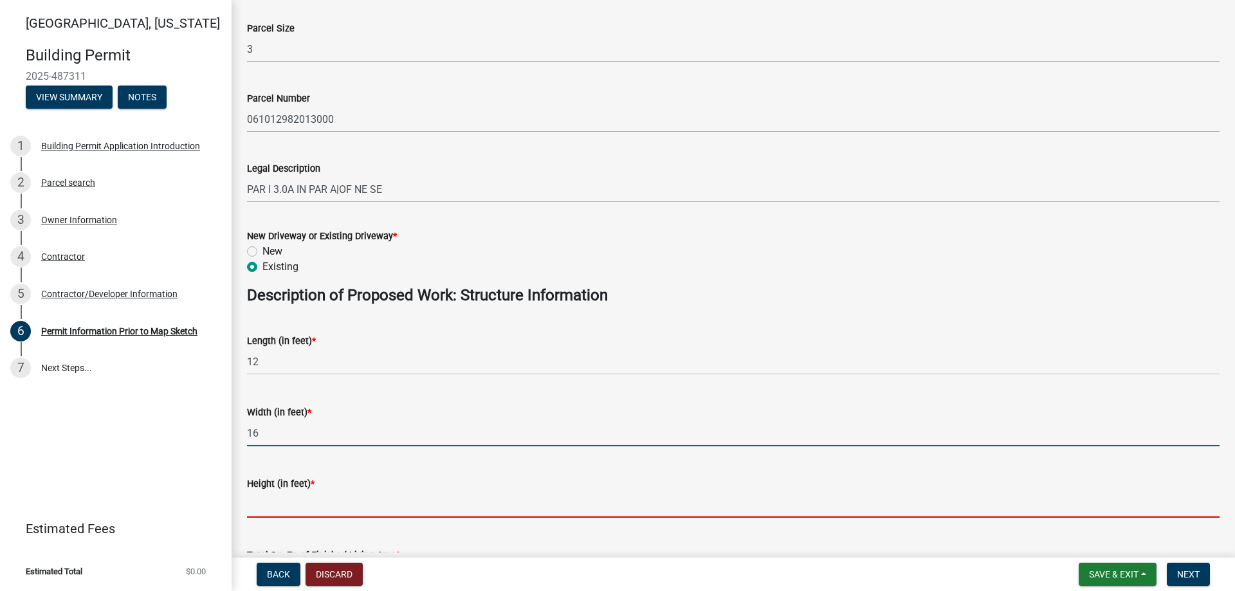
click at [306, 494] on input "text" at bounding box center [733, 504] width 973 height 26
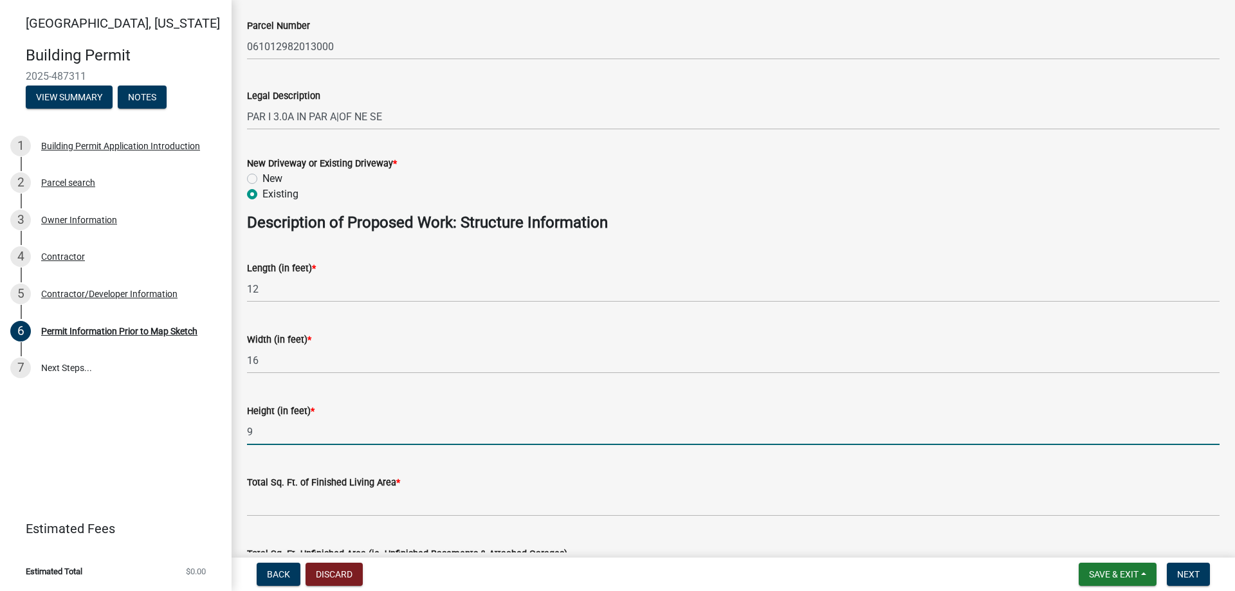
scroll to position [587, 0]
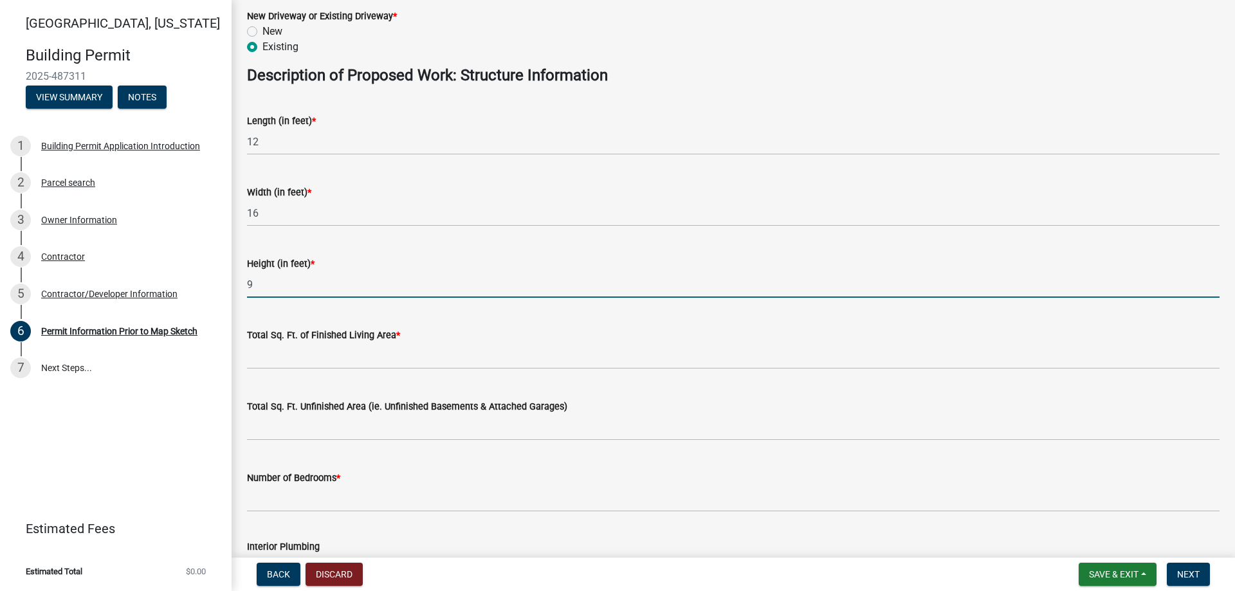
type input "9"
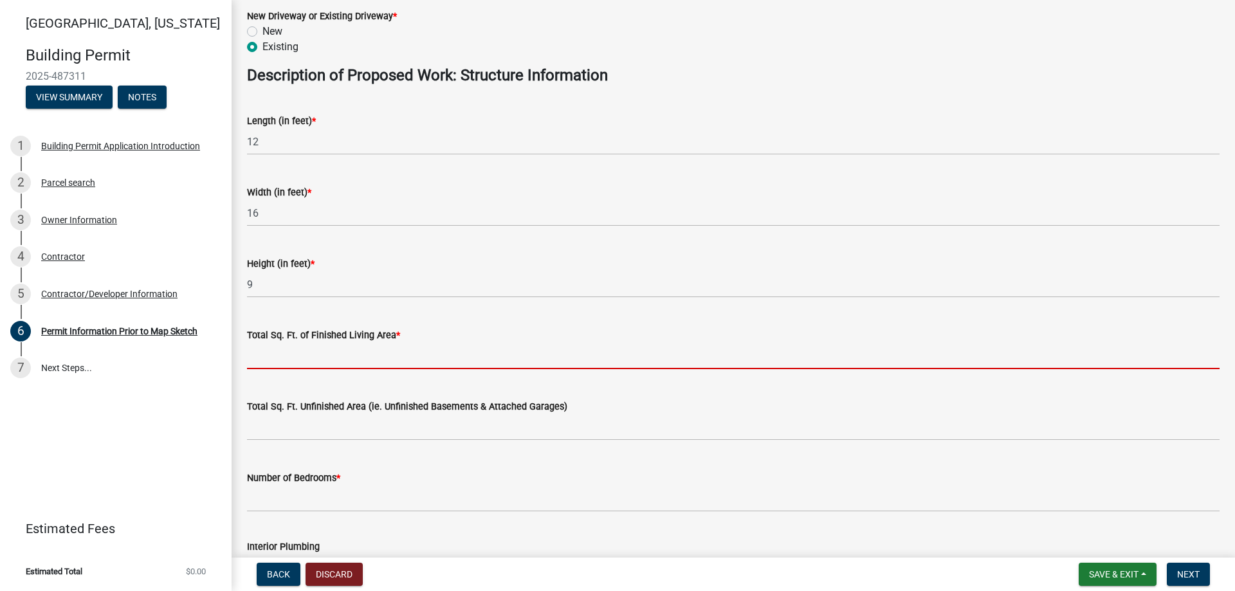
click at [263, 357] on input "text" at bounding box center [733, 356] width 973 height 26
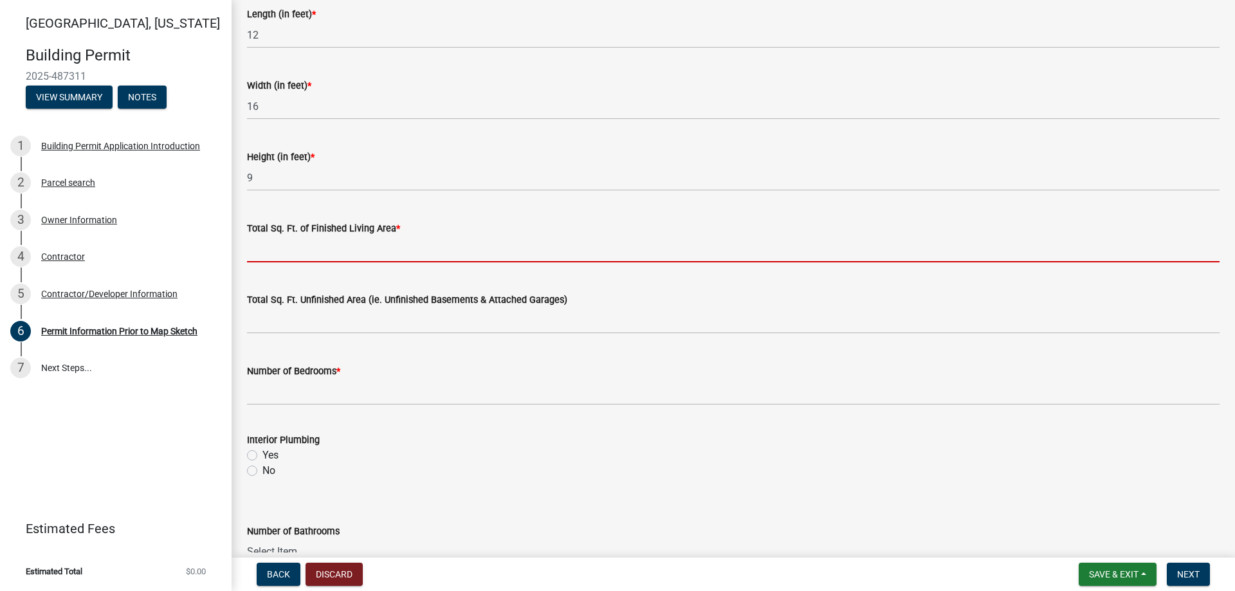
scroll to position [660, 0]
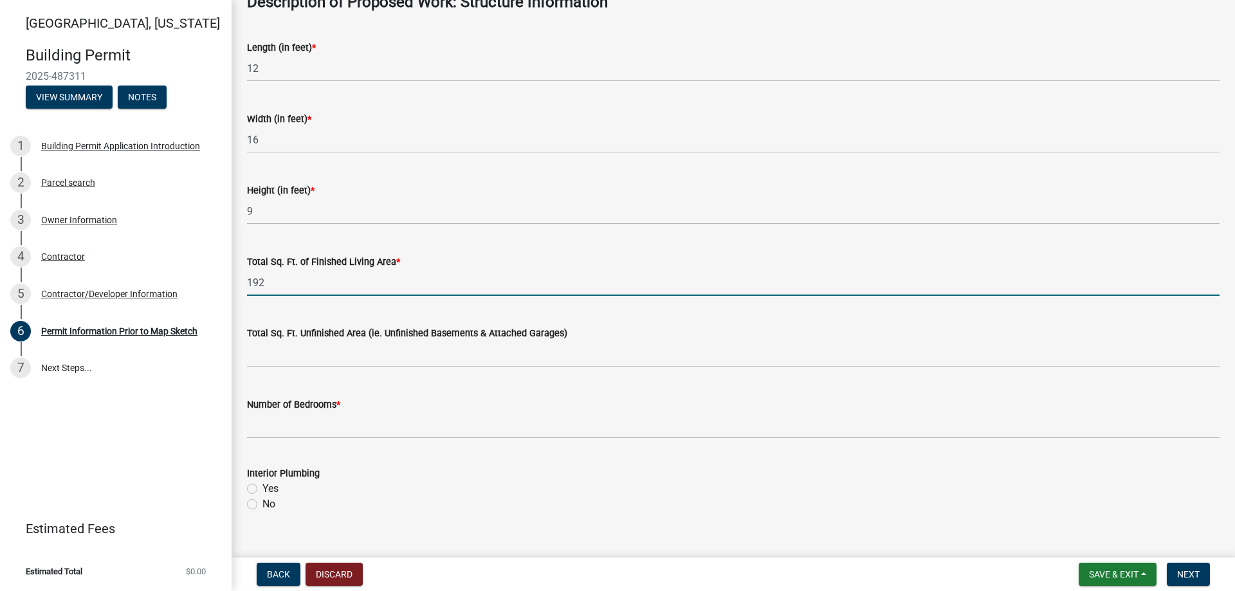
type input "192"
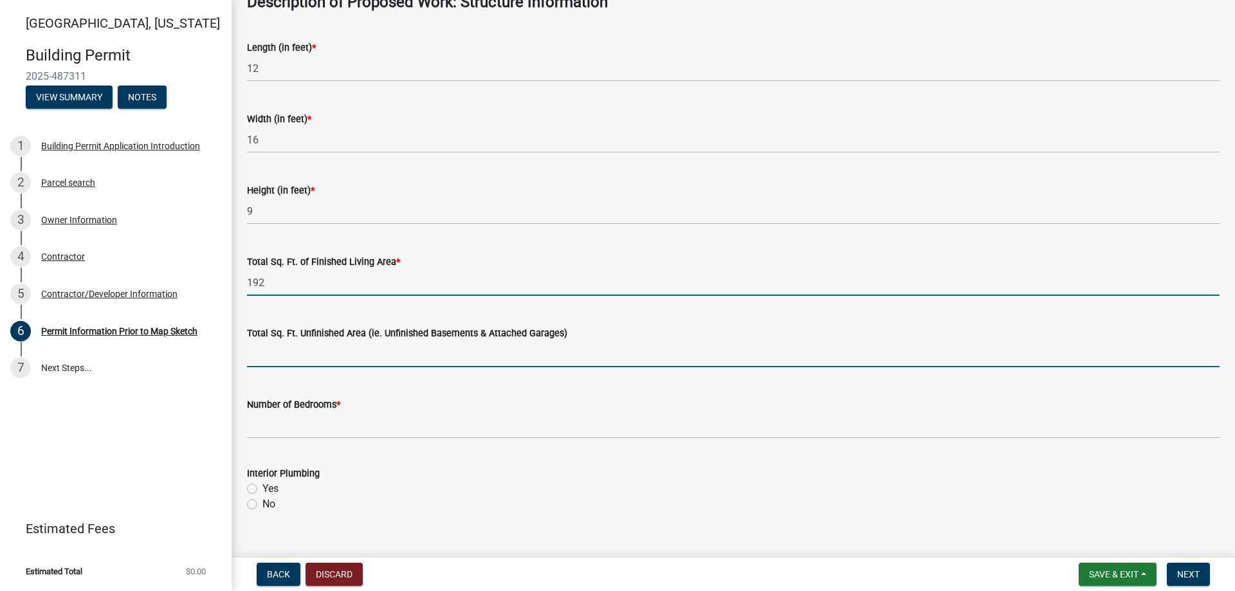
click at [270, 353] on input "text" at bounding box center [733, 354] width 973 height 26
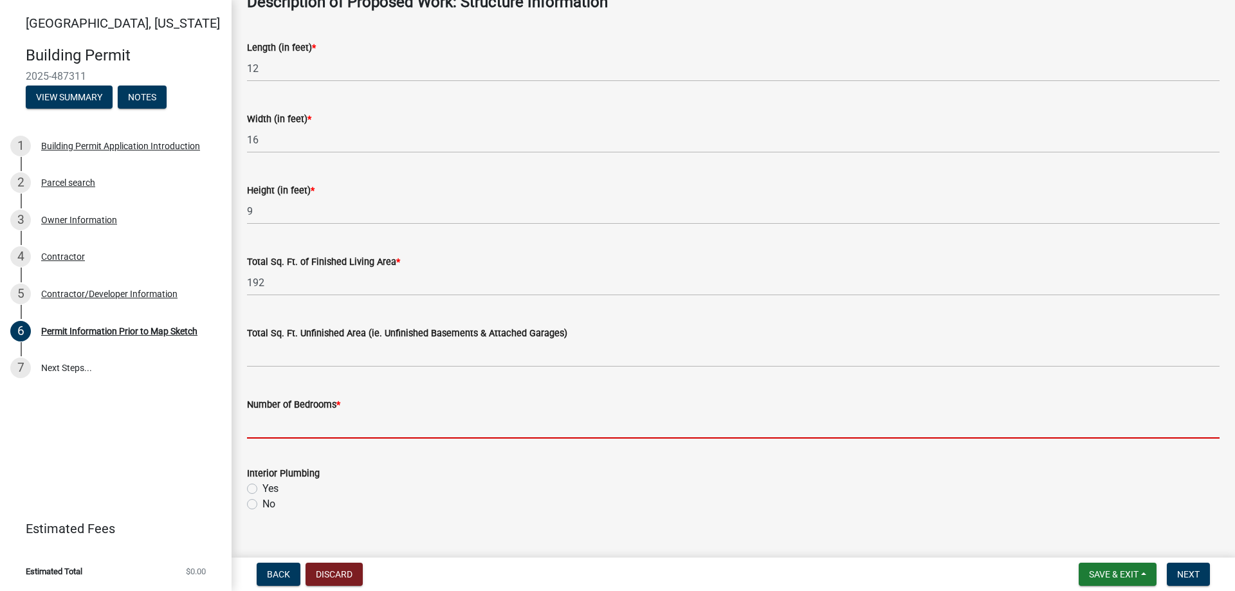
drag, startPoint x: 286, startPoint y: 431, endPoint x: 257, endPoint y: 425, distance: 29.0
click at [280, 430] on input "text" at bounding box center [733, 425] width 973 height 26
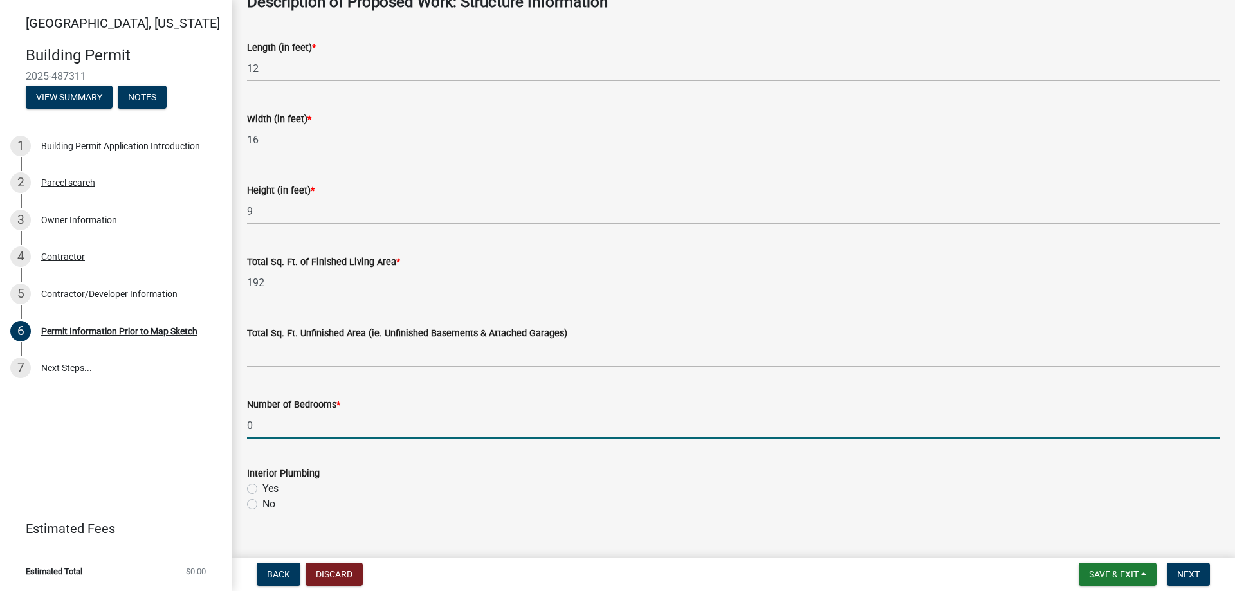
type input "0"
click at [262, 506] on label "No" at bounding box center [268, 504] width 13 height 15
click at [262, 505] on input "No" at bounding box center [266, 501] width 8 height 8
radio input "true"
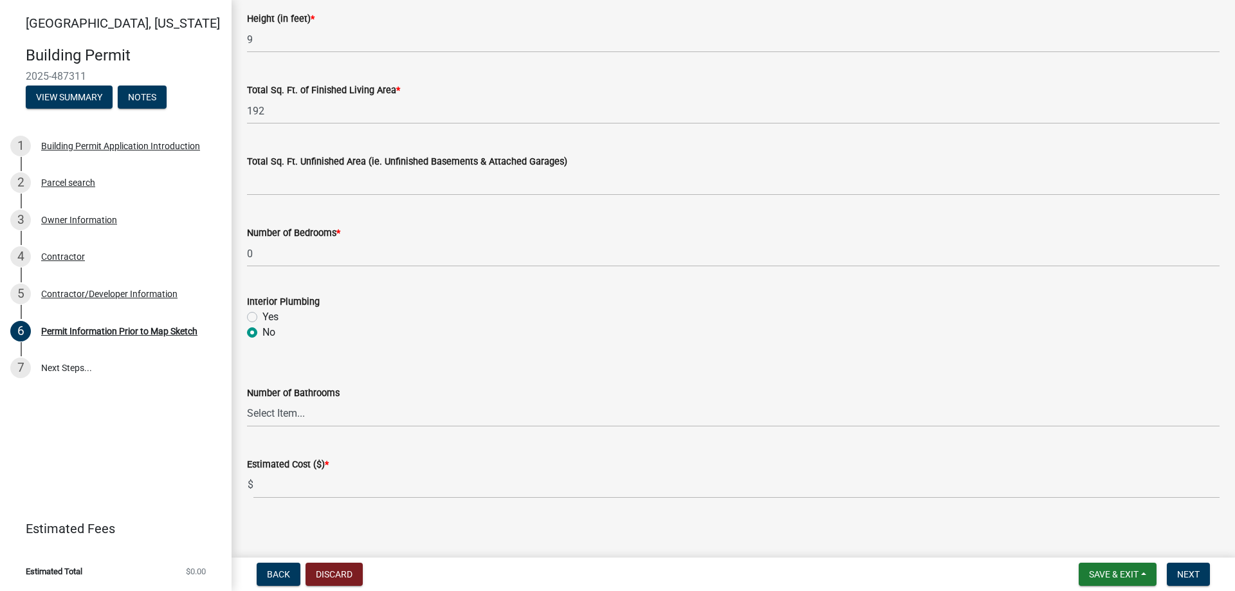
scroll to position [839, 0]
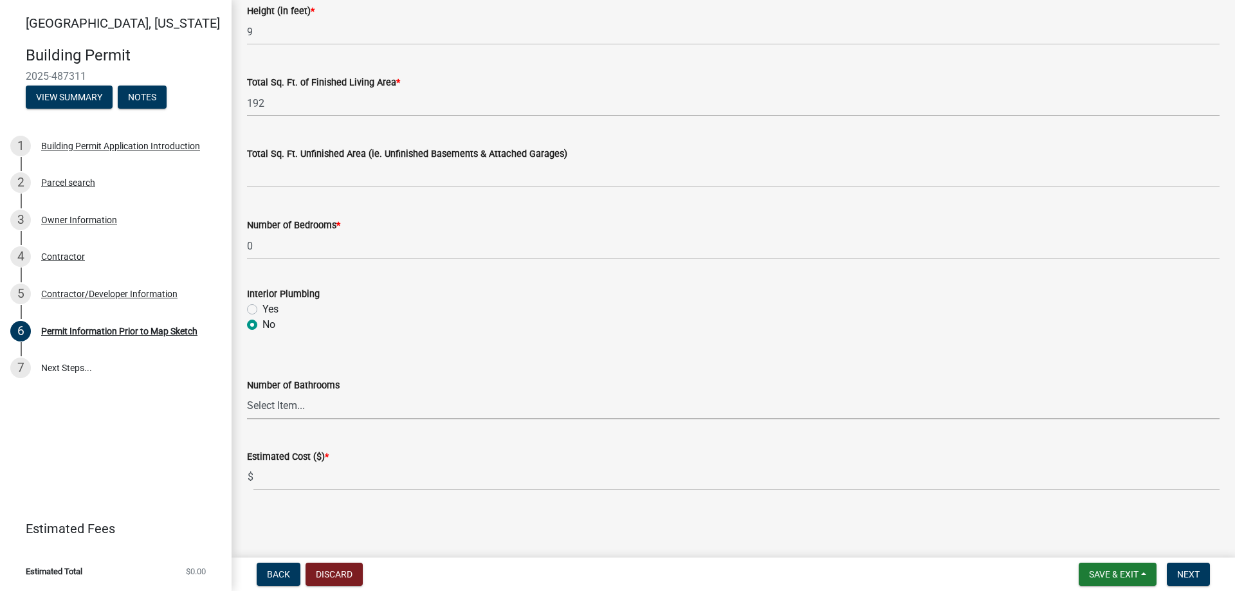
click at [247, 393] on select "Select Item... 0 1 2 3 4 5 6" at bounding box center [733, 406] width 973 height 26
click option "0" at bounding box center [0, 0] width 0 height 0
select select "6b2626da-78ea-4ec6-8513-ccc18f4ad425"
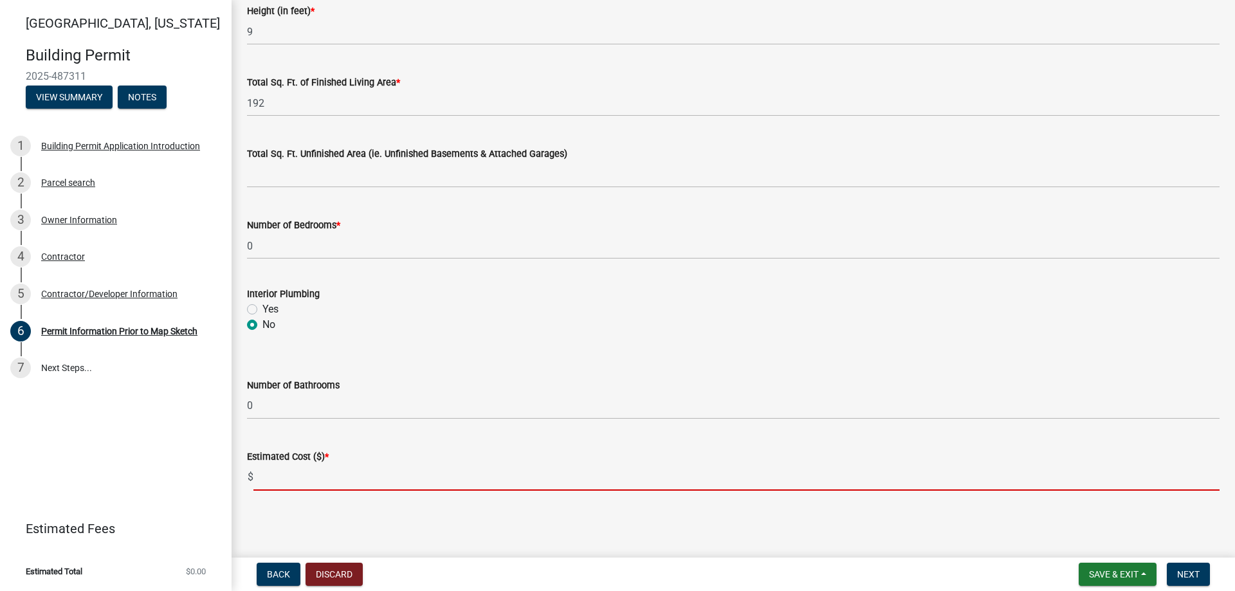
click at [271, 477] on input "text" at bounding box center [736, 477] width 966 height 26
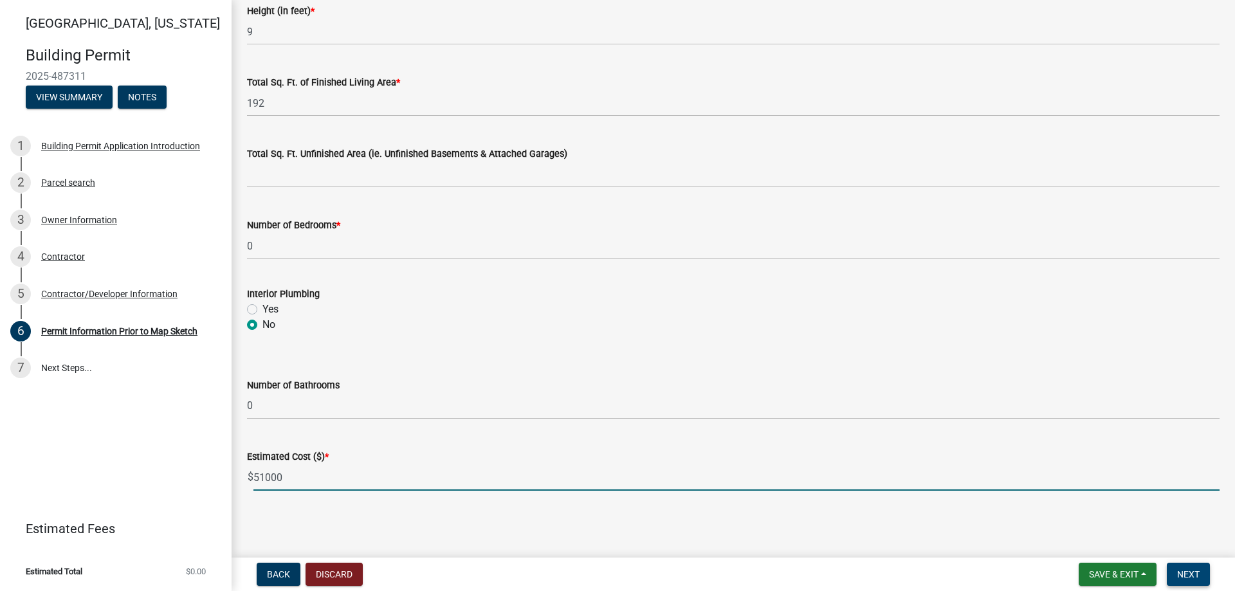
type input "51000"
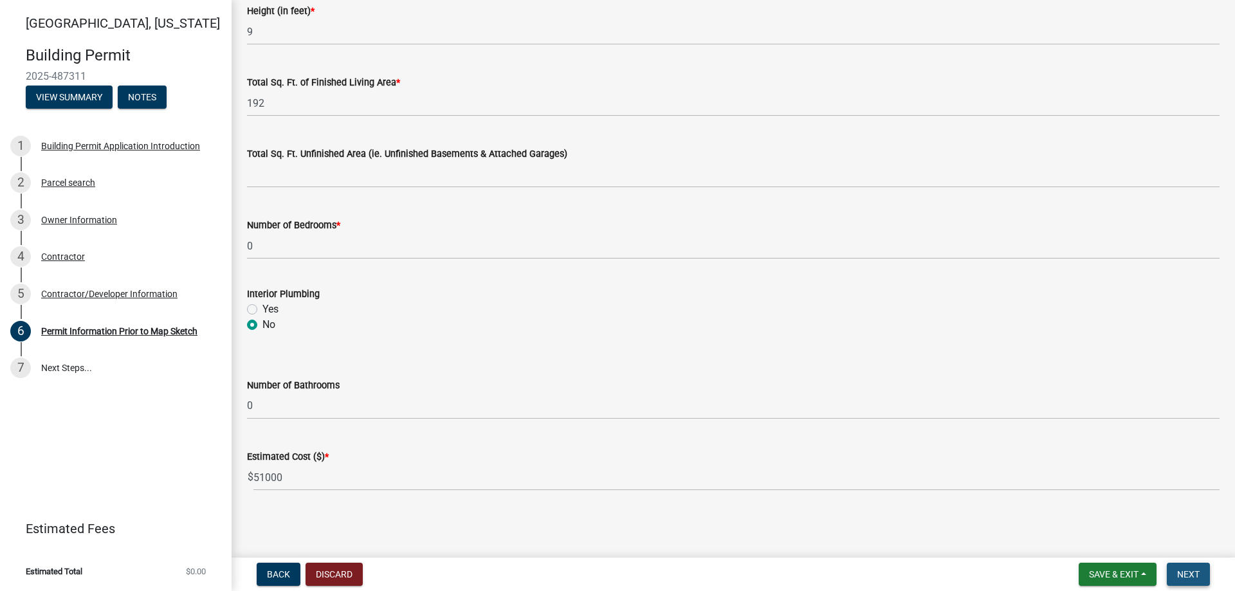
click at [1194, 573] on span "Next" at bounding box center [1188, 574] width 23 height 10
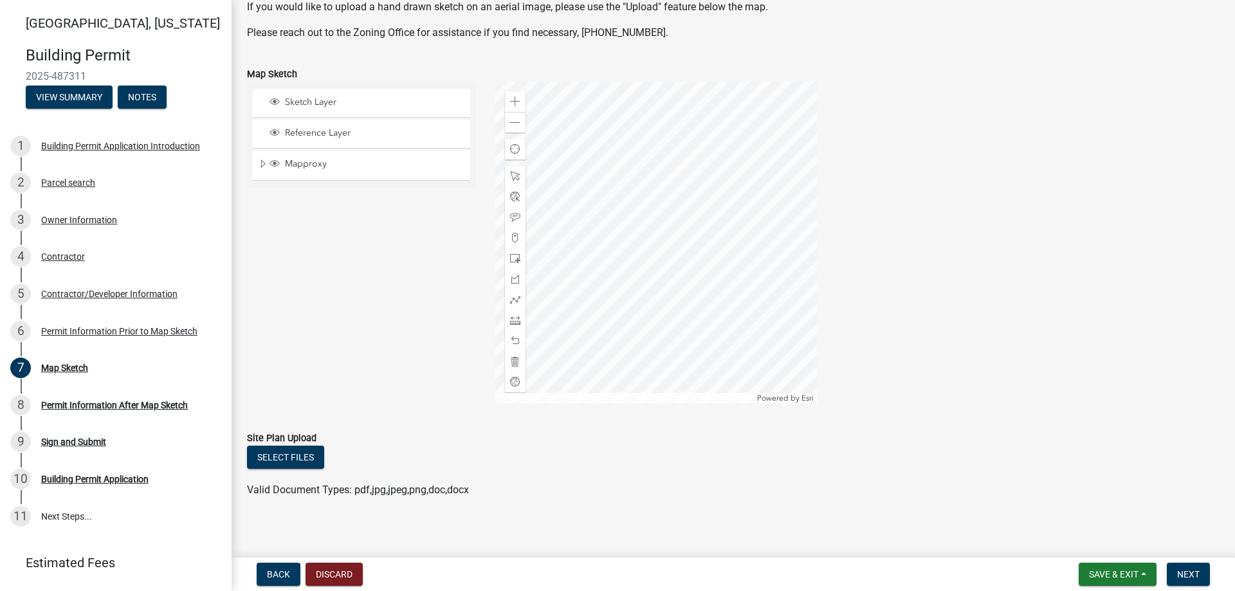
scroll to position [157, 0]
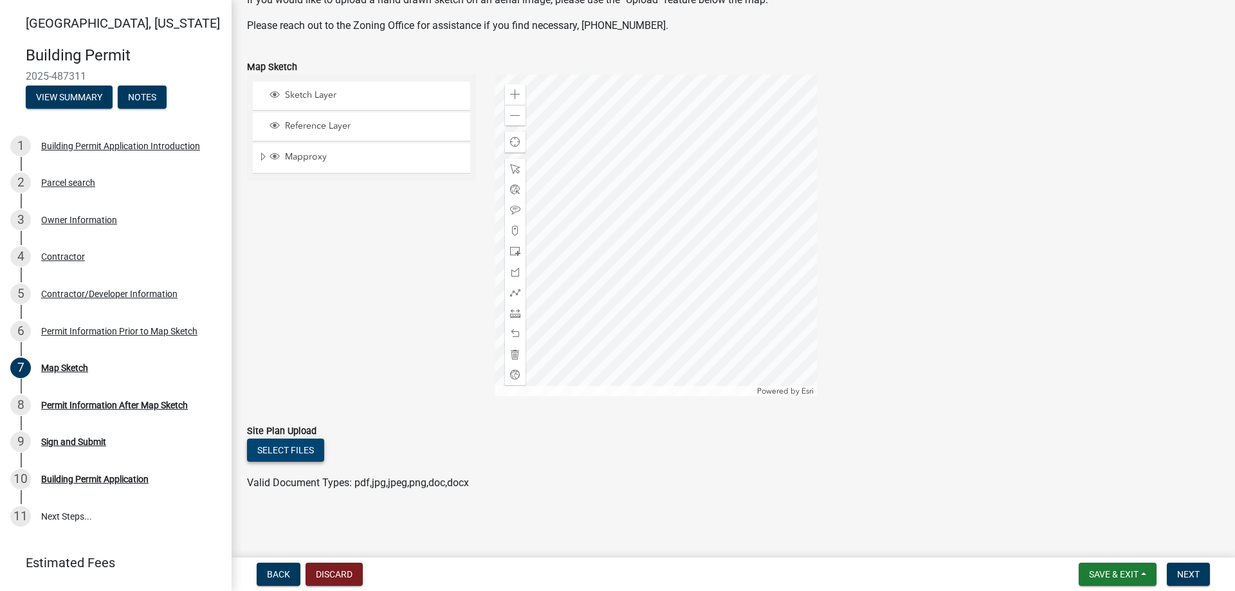
click at [296, 449] on button "Select files" at bounding box center [285, 450] width 77 height 23
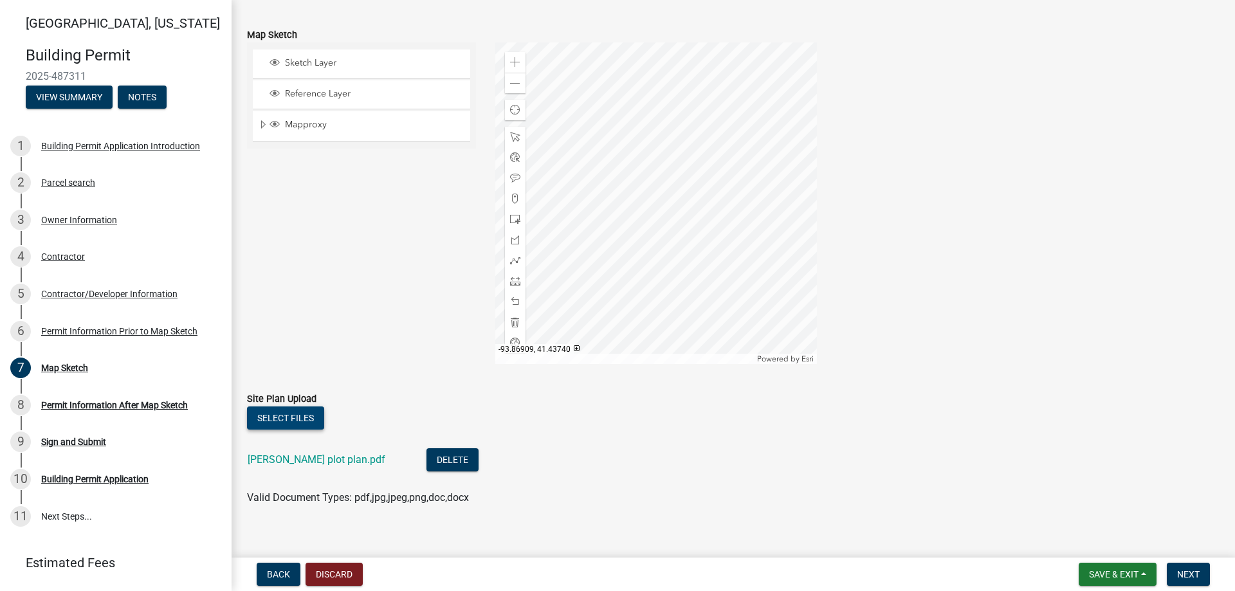
scroll to position [204, 0]
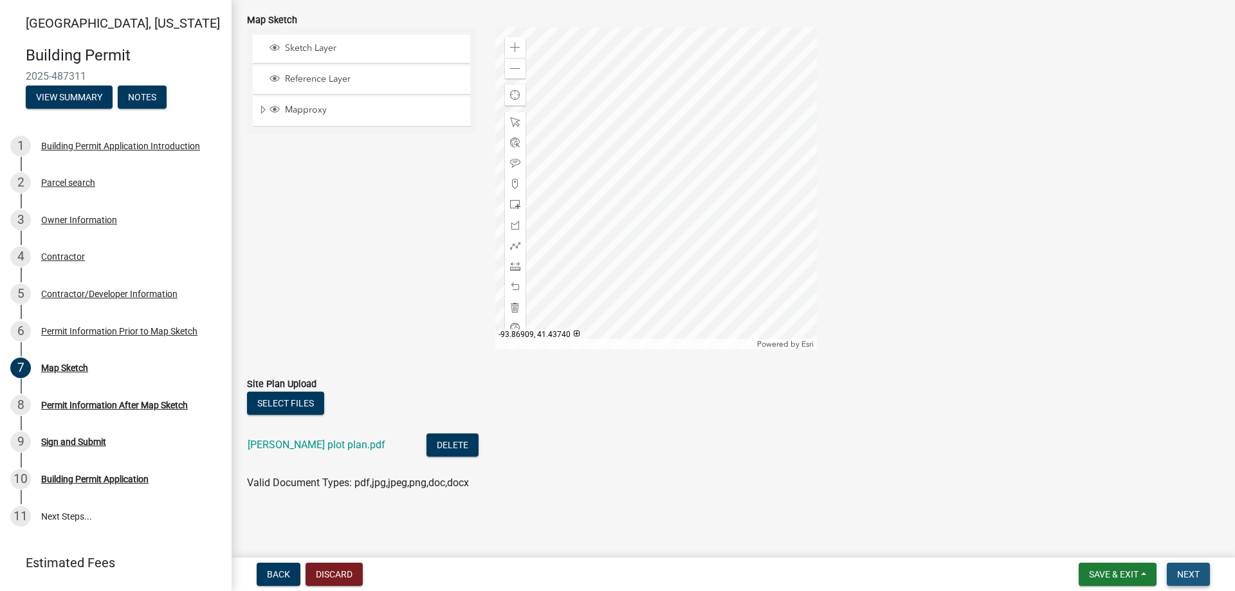
click at [1180, 569] on span "Next" at bounding box center [1188, 574] width 23 height 10
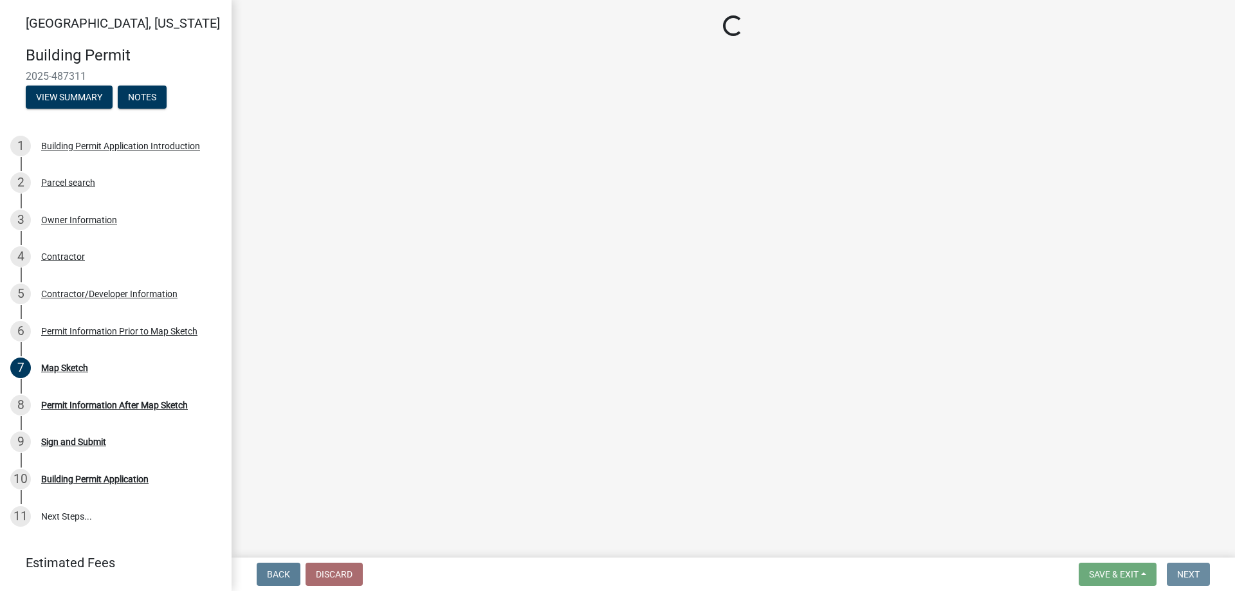
scroll to position [0, 0]
